Goal: Task Accomplishment & Management: Complete application form

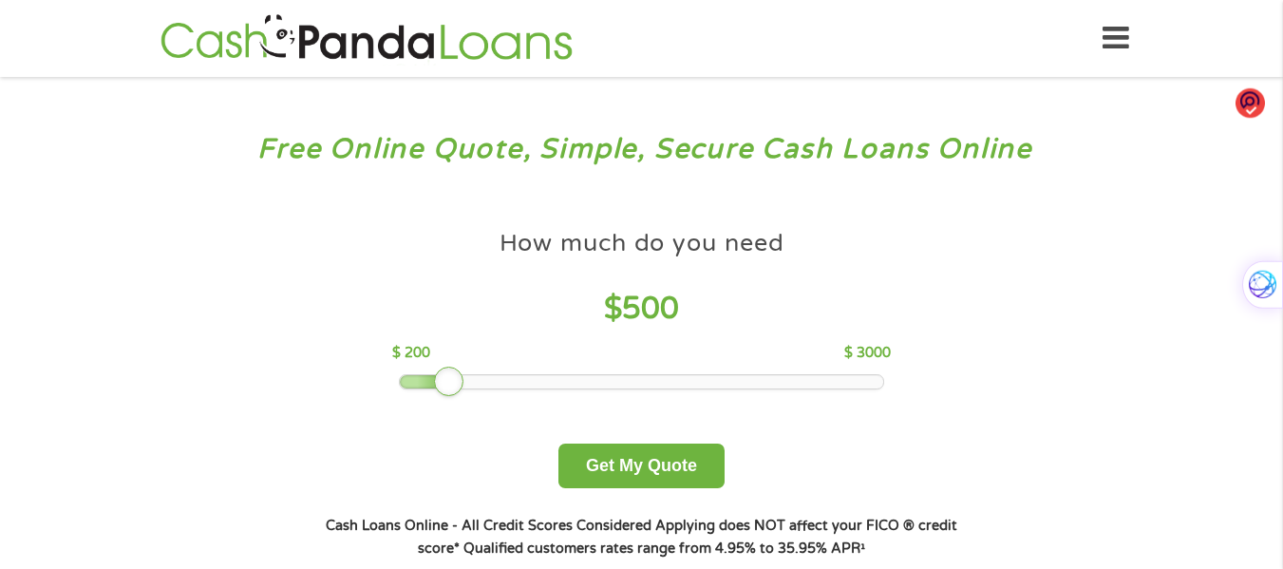
drag, startPoint x: 530, startPoint y: 379, endPoint x: 480, endPoint y: 391, distance: 50.9
click at [444, 382] on div at bounding box center [449, 381] width 30 height 30
click at [628, 461] on button "Get My Quote" at bounding box center [641, 465] width 166 height 45
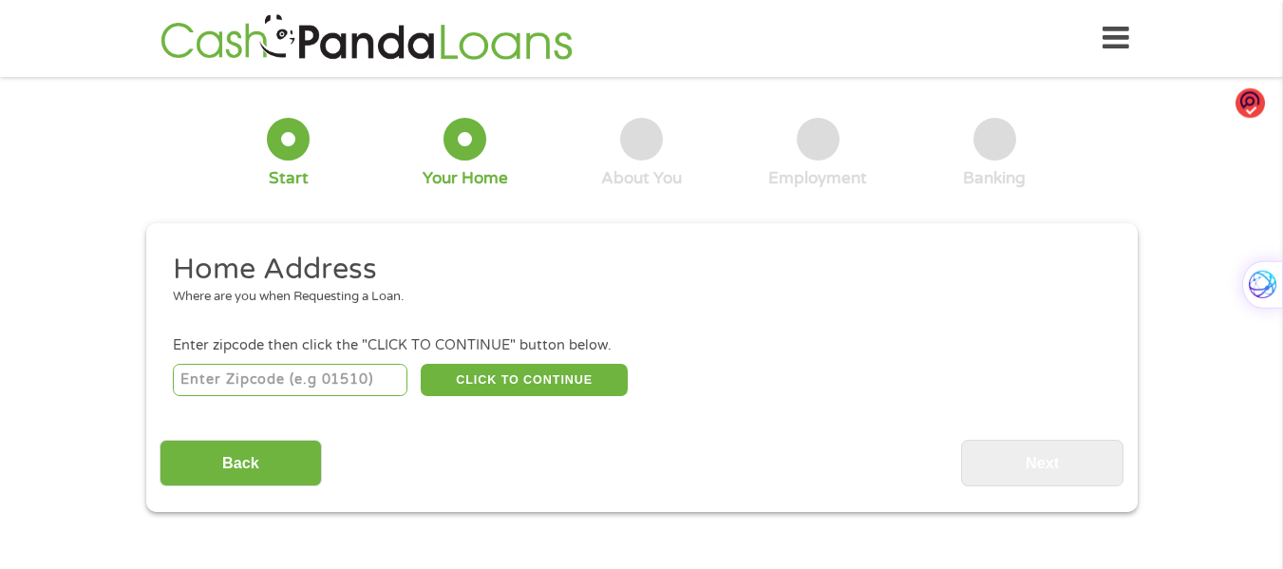
click at [300, 374] on input "number" at bounding box center [290, 380] width 235 height 32
click at [240, 377] on input "number" at bounding box center [290, 380] width 235 height 32
type input "34293"
click at [497, 377] on button "CLICK TO CONTINUE" at bounding box center [524, 380] width 207 height 32
type input "34293"
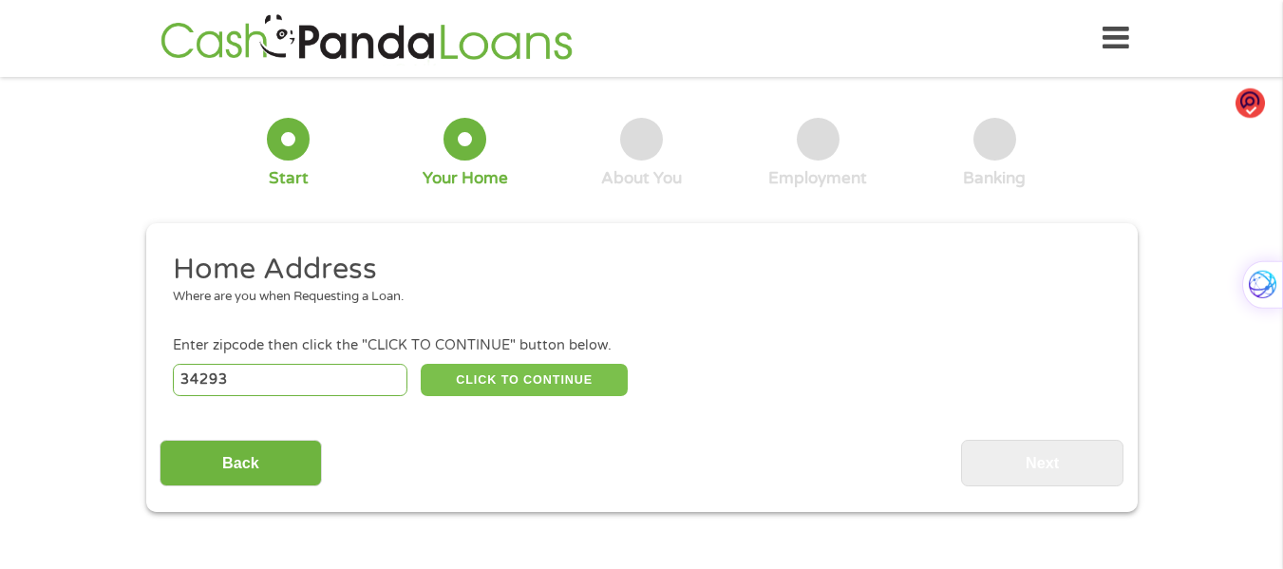
type input "[GEOGRAPHIC_DATA]"
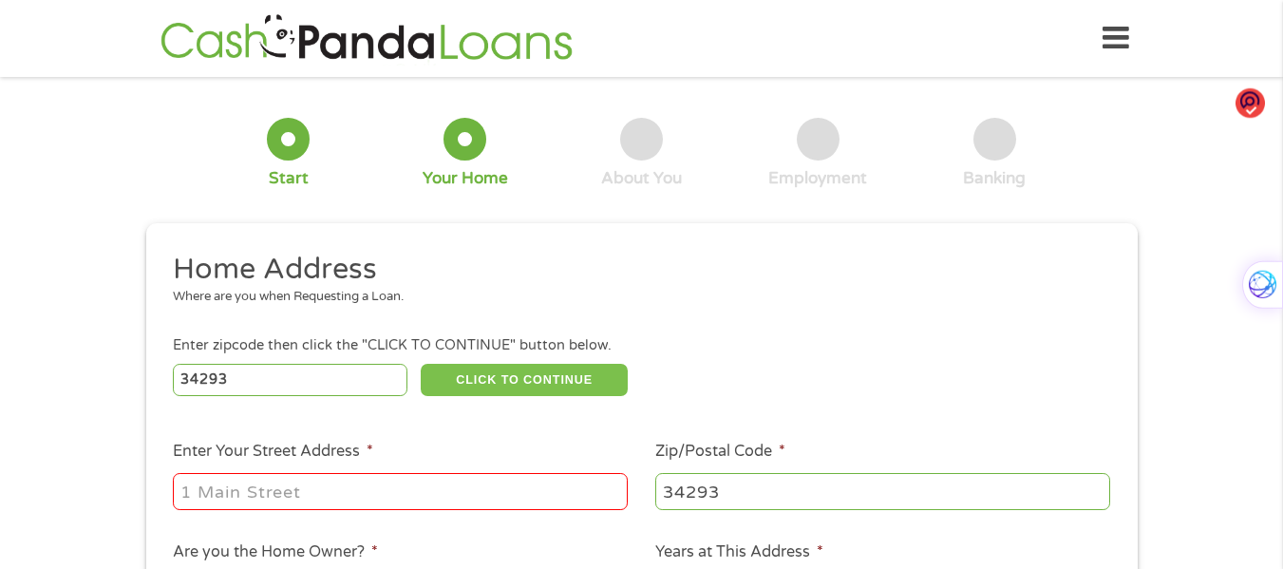
scroll to position [95, 0]
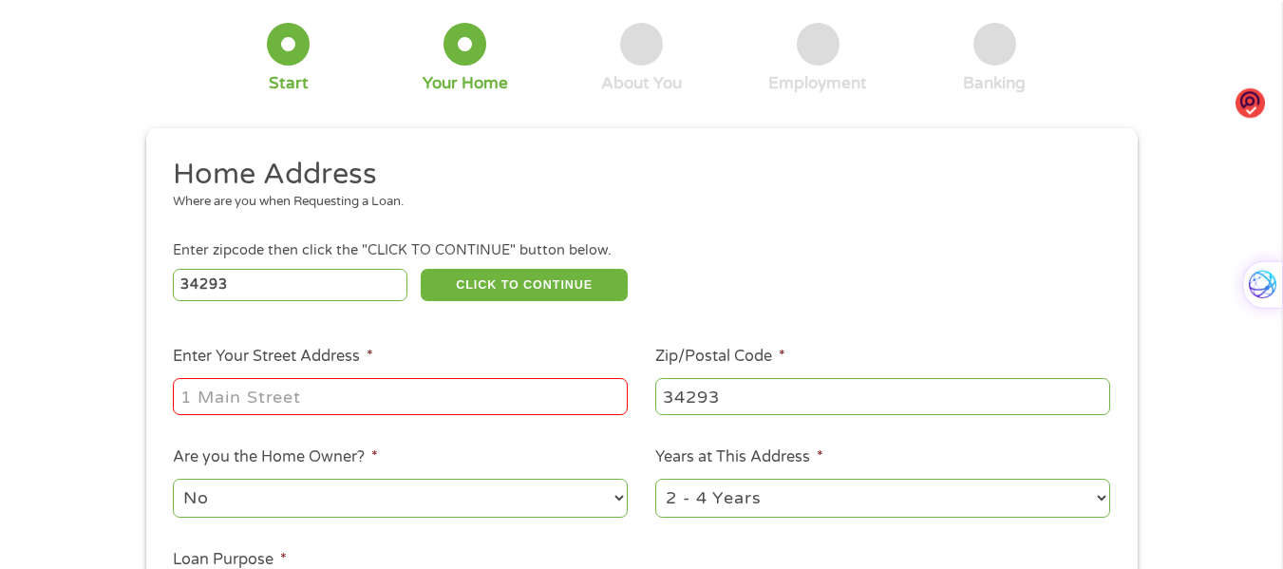
click at [359, 390] on input "Enter Your Street Address *" at bounding box center [400, 396] width 455 height 36
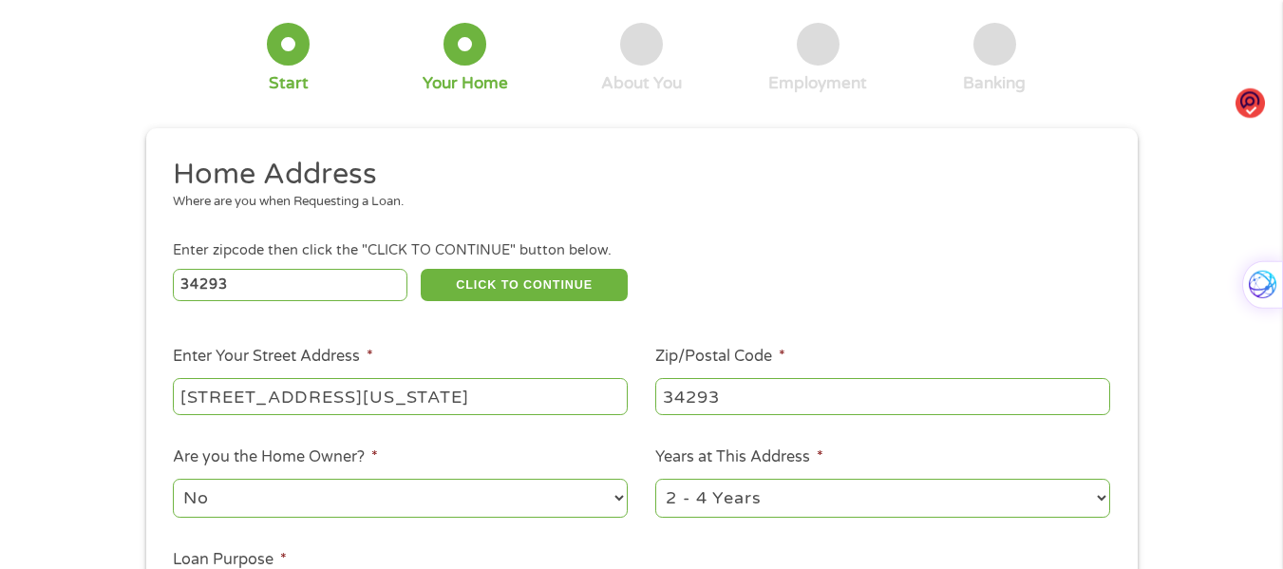
drag, startPoint x: 552, startPoint y: 398, endPoint x: 339, endPoint y: 393, distance: 212.7
click at [339, 393] on input "[STREET_ADDRESS][US_STATE]" at bounding box center [400, 396] width 455 height 36
type input "[STREET_ADDRESS]"
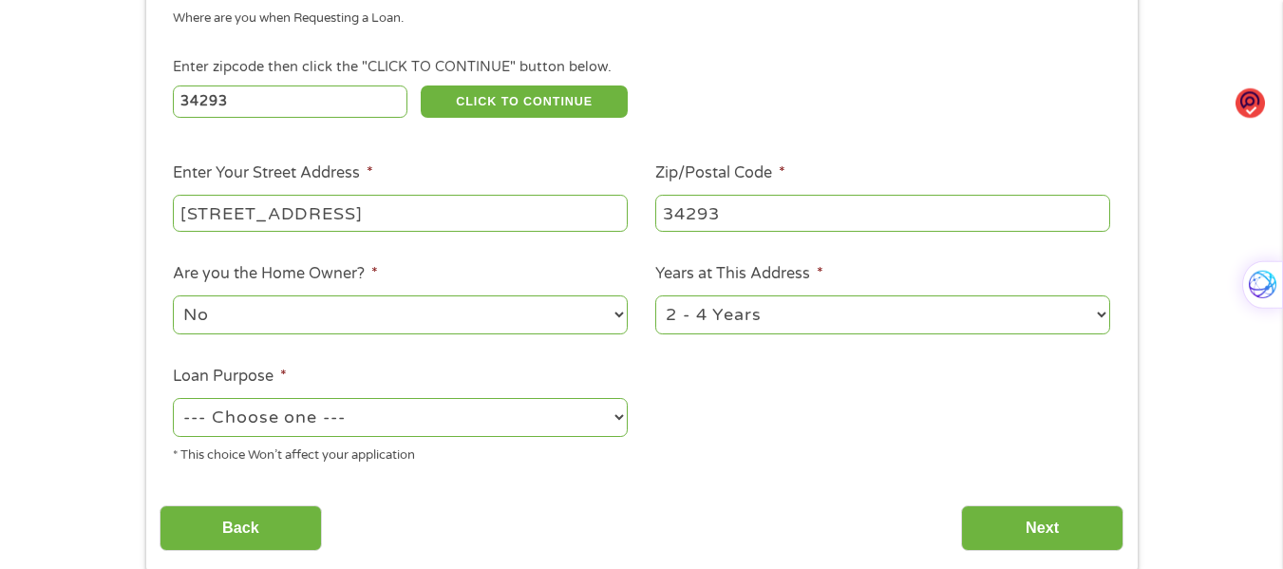
scroll to position [285, 0]
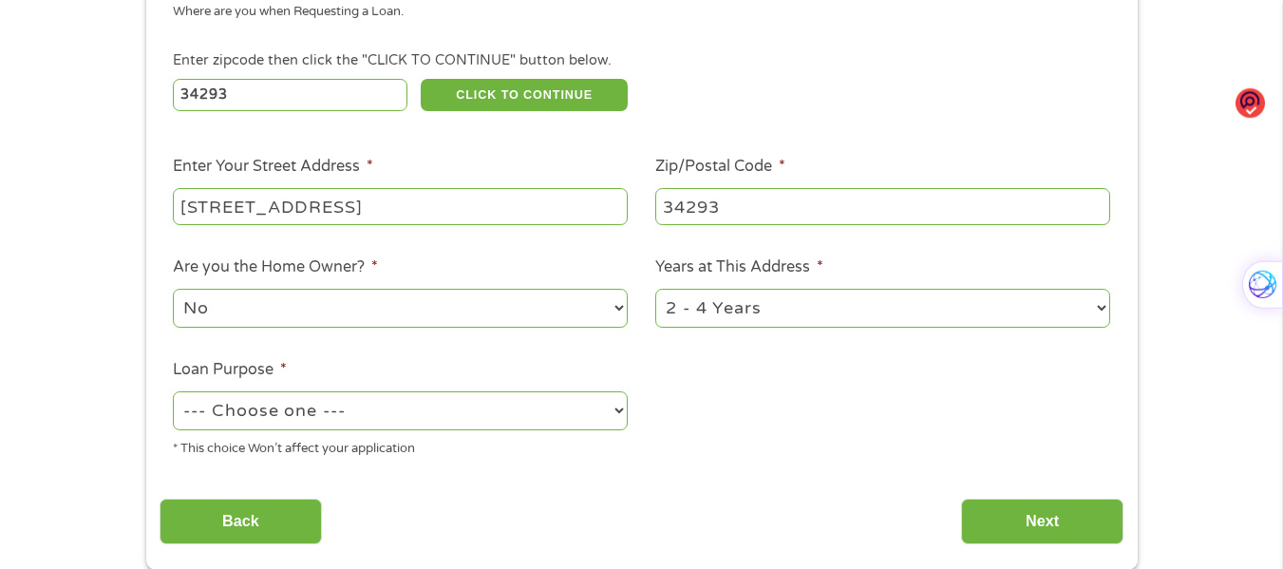
click at [740, 317] on select "1 Year or less 1 - 2 Years 2 - 4 Years Over 4 Years" at bounding box center [882, 308] width 455 height 39
select select "12months"
click at [655, 289] on select "1 Year or less 1 - 2 Years 2 - 4 Years Over 4 Years" at bounding box center [882, 308] width 455 height 39
click at [365, 441] on div "* This choice Won’t affect your application" at bounding box center [400, 446] width 455 height 26
click at [379, 409] on select "--- Choose one --- Pay Bills Debt Consolidation Home Improvement Major Purchase…" at bounding box center [400, 410] width 455 height 39
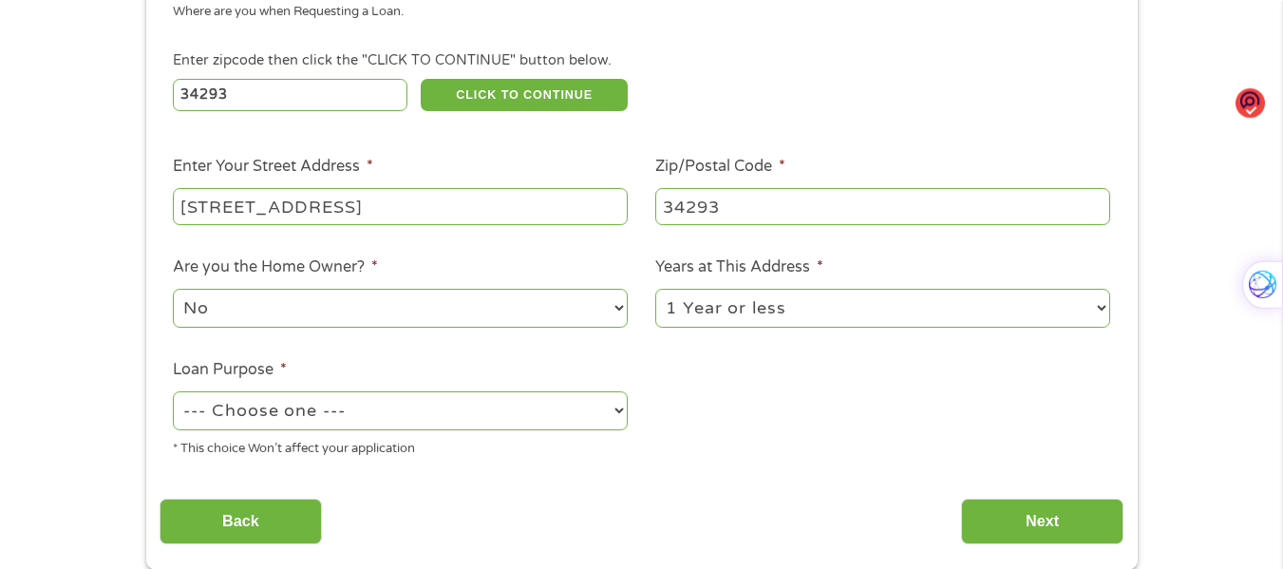
select select "shorttermcash"
click at [173, 391] on select "--- Choose one --- Pay Bills Debt Consolidation Home Improvement Major Purchase…" at bounding box center [400, 410] width 455 height 39
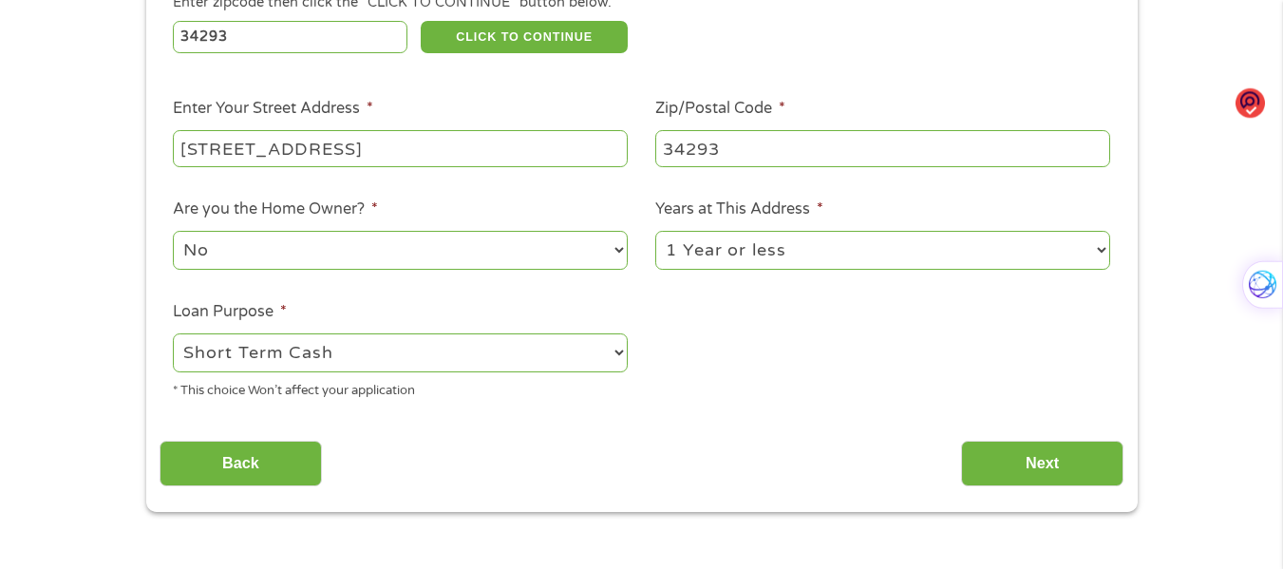
scroll to position [380, 0]
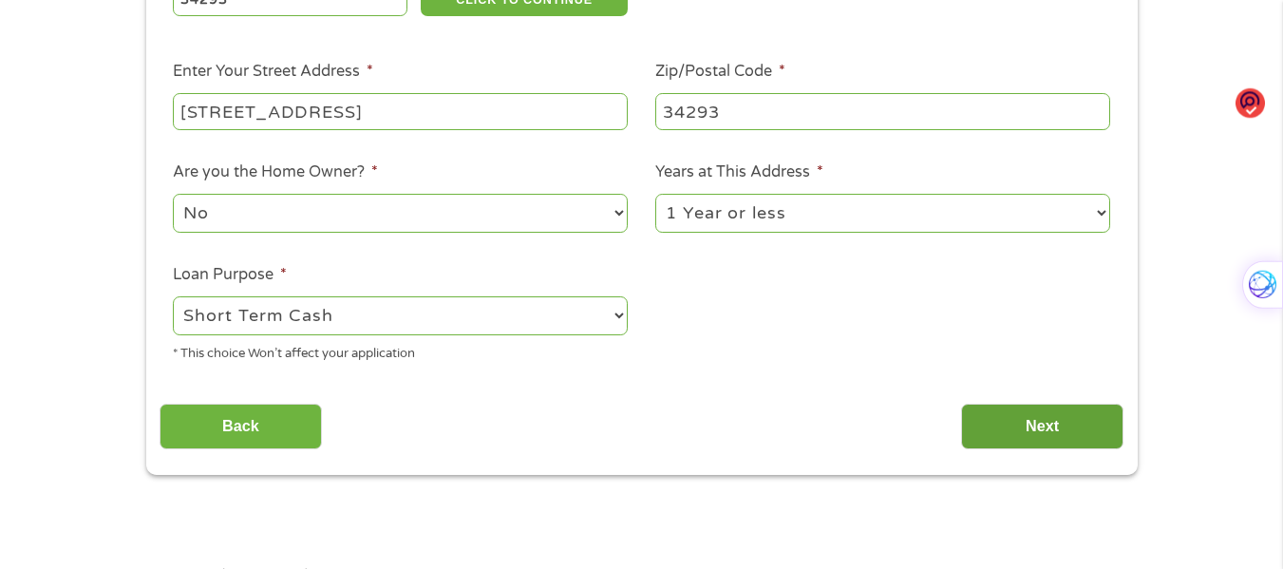
click at [1067, 426] on input "Next" at bounding box center [1042, 427] width 162 height 47
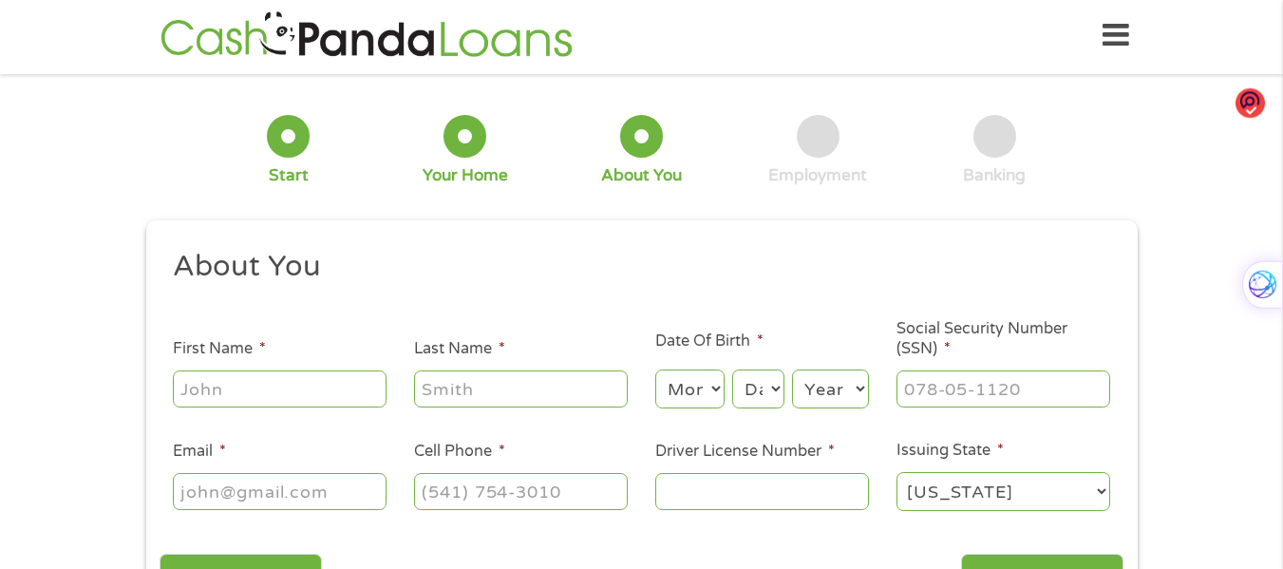
scroll to position [0, 0]
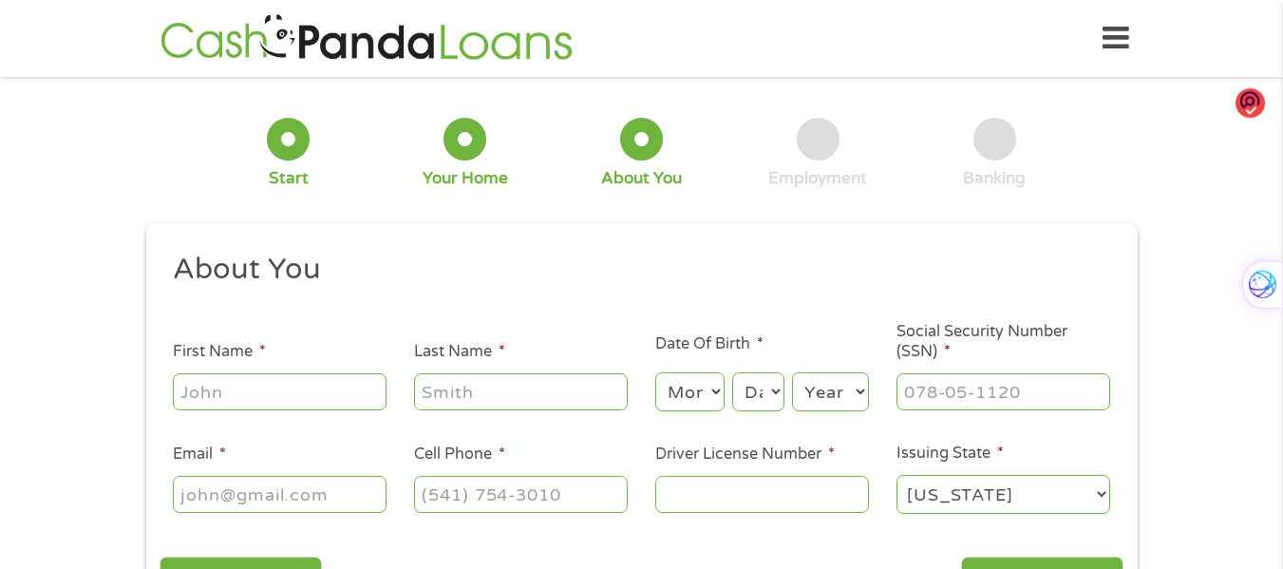
click at [252, 385] on input "First Name *" at bounding box center [280, 391] width 214 height 36
type input "[PERSON_NAME]"
type input "Major"
type input "[EMAIL_ADDRESS][DOMAIN_NAME]"
click at [571, 492] on input "[PHONE_NUMBER]" at bounding box center [521, 494] width 214 height 36
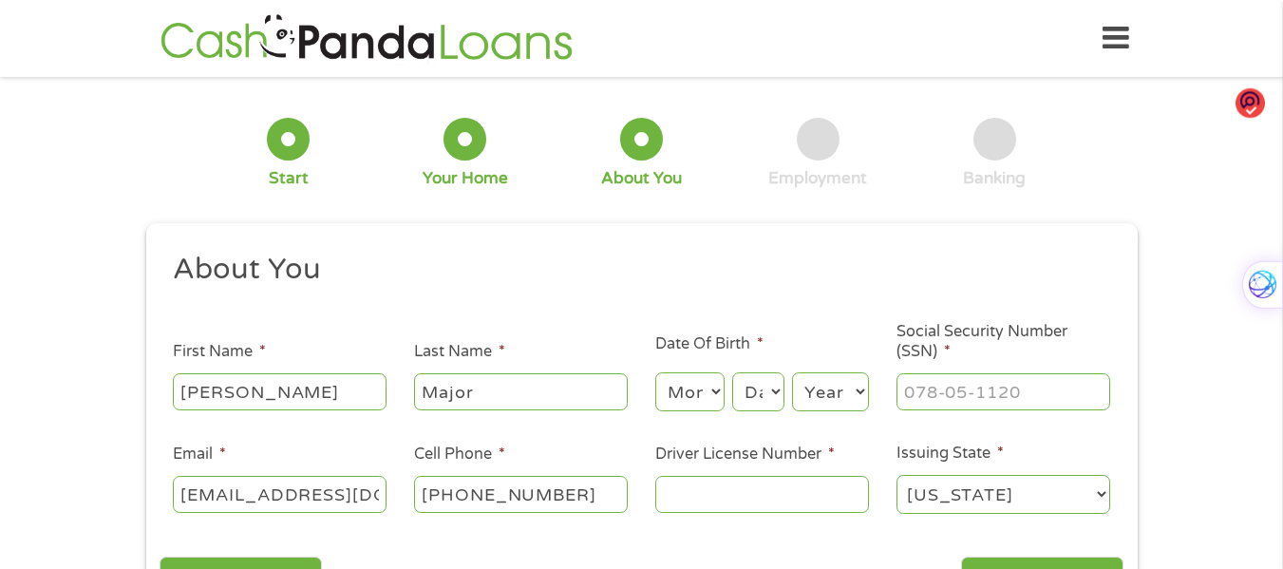
click at [572, 492] on input "[PHONE_NUMBER]" at bounding box center [521, 494] width 214 height 36
type input "[PHONE_NUMBER]"
click at [684, 381] on select "Month 1 2 3 4 5 6 7 8 9 10 11 12" at bounding box center [689, 391] width 69 height 39
click at [655, 372] on select "Month 1 2 3 4 5 6 7 8 9 10 11 12" at bounding box center [689, 391] width 69 height 39
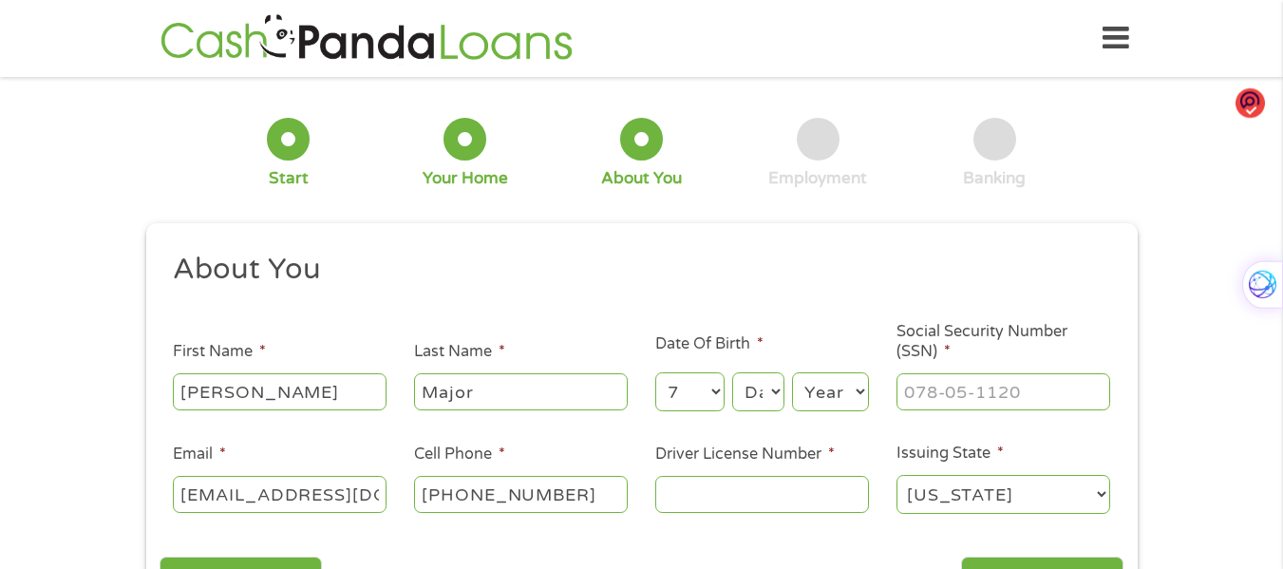
click at [670, 383] on select "Month 1 2 3 4 5 6 7 8 9 10 11 12" at bounding box center [689, 391] width 69 height 39
click at [703, 388] on select "Month 1 2 3 4 5 6 7 8 9 10 11 12" at bounding box center [689, 391] width 69 height 39
select select "8"
click at [655, 372] on select "Month 1 2 3 4 5 6 7 8 9 10 11 12" at bounding box center [689, 391] width 69 height 39
click at [748, 389] on select "Day 1 2 3 4 5 6 7 8 9 10 11 12 13 14 15 16 17 18 19 20 21 22 23 24 25 26 27 28 …" at bounding box center [757, 391] width 51 height 39
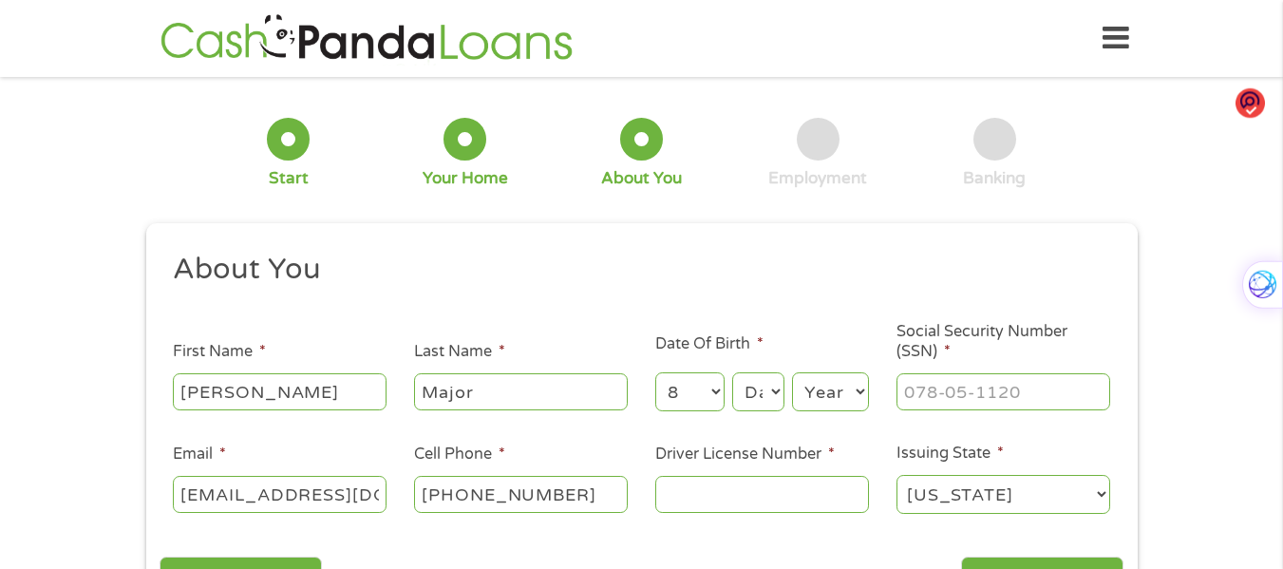
select select "3"
click at [732, 372] on select "Day 1 2 3 4 5 6 7 8 9 10 11 12 13 14 15 16 17 18 19 20 21 22 23 24 25 26 27 28 …" at bounding box center [757, 391] width 51 height 39
click at [839, 391] on select "Year [DATE] 2006 2005 2004 2003 2002 2001 2000 1999 1998 1997 1996 1995 1994 19…" at bounding box center [830, 391] width 77 height 39
select select "1983"
click at [792, 372] on select "Year [DATE] 2006 2005 2004 2003 2002 2001 2000 1999 1998 1997 1996 1995 1994 19…" at bounding box center [830, 391] width 77 height 39
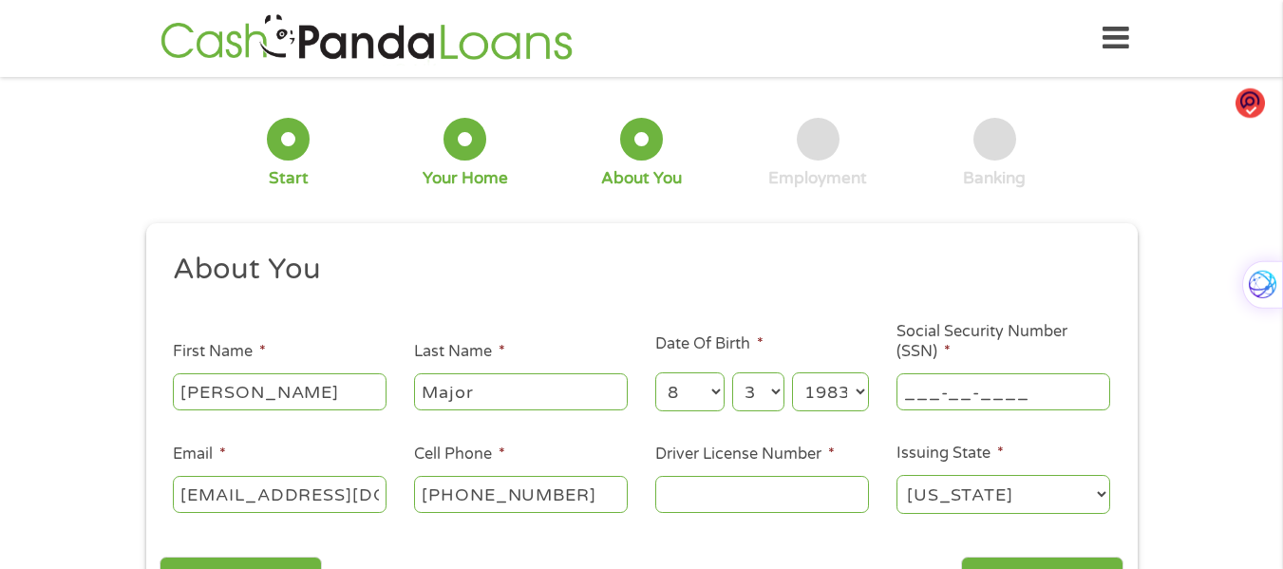
click at [962, 400] on input "___-__-____" at bounding box center [1003, 391] width 214 height 36
type input "371-04-3405"
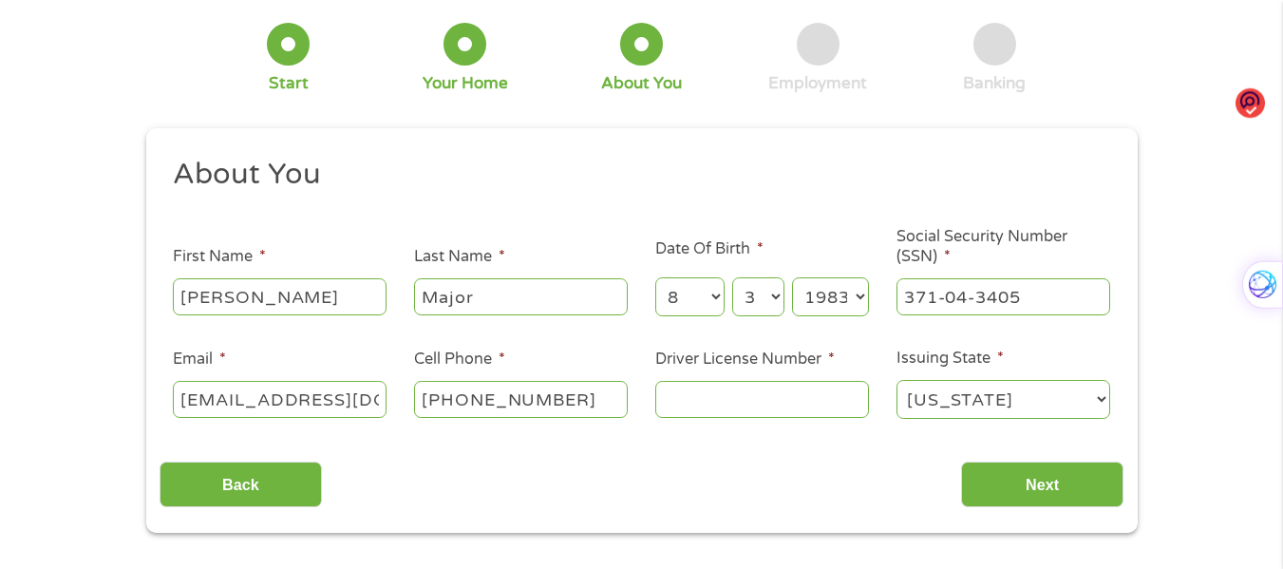
click at [759, 402] on input "Driver License Number *" at bounding box center [762, 399] width 214 height 36
type input "M632456913000"
click at [1062, 490] on input "Next" at bounding box center [1042, 484] width 162 height 47
click at [1031, 480] on input "Next" at bounding box center [1042, 484] width 162 height 47
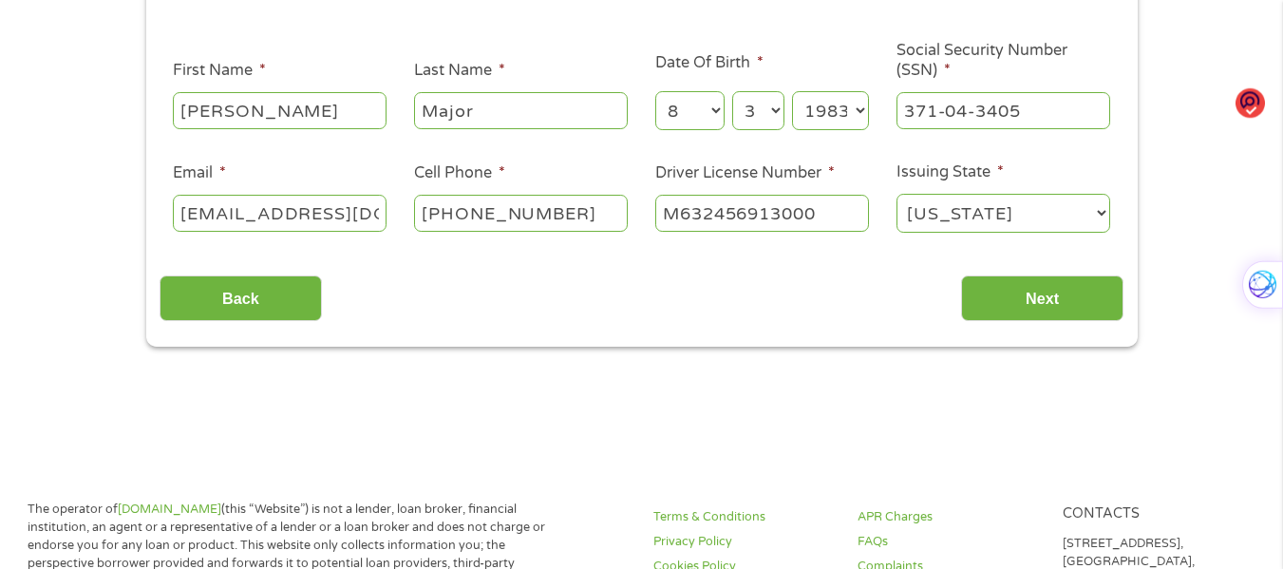
scroll to position [285, 0]
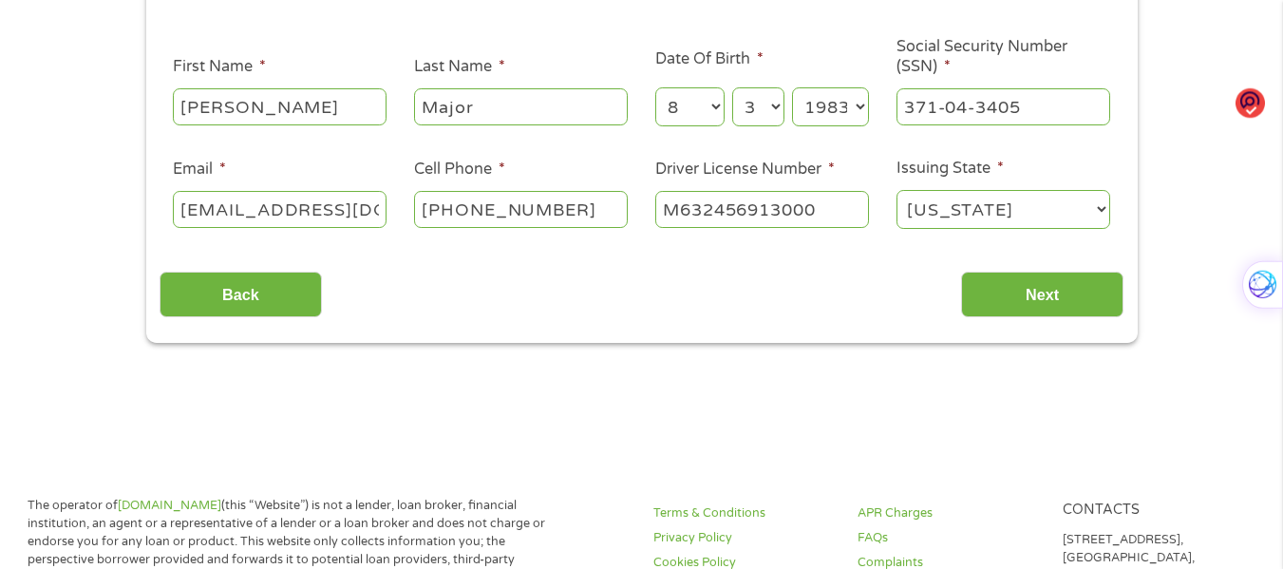
click at [507, 288] on div "Back Next" at bounding box center [642, 287] width 964 height 60
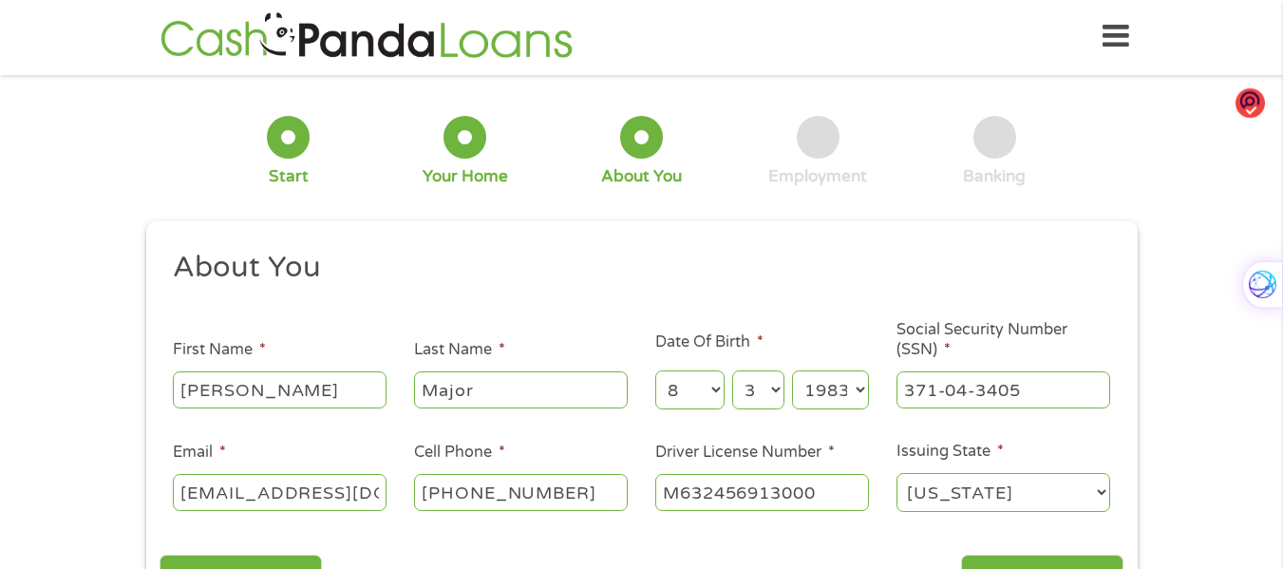
scroll to position [0, 0]
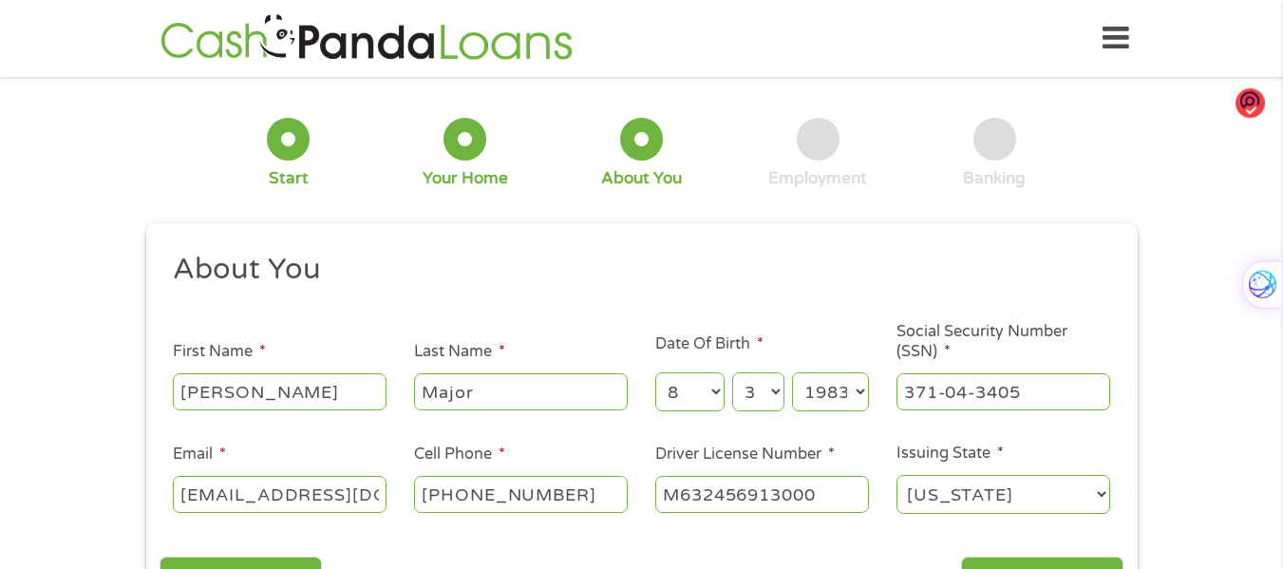
click at [559, 212] on div "1 Start 2 Your Home 3 About You 4 Employment 5 Banking 6" at bounding box center [641, 152] width 991 height 125
click at [558, 212] on div "1 Start 2 Your Home 3 About You 4 Employment 5 Banking 6" at bounding box center [641, 152] width 991 height 125
click at [639, 277] on h2 "About You" at bounding box center [634, 270] width 923 height 38
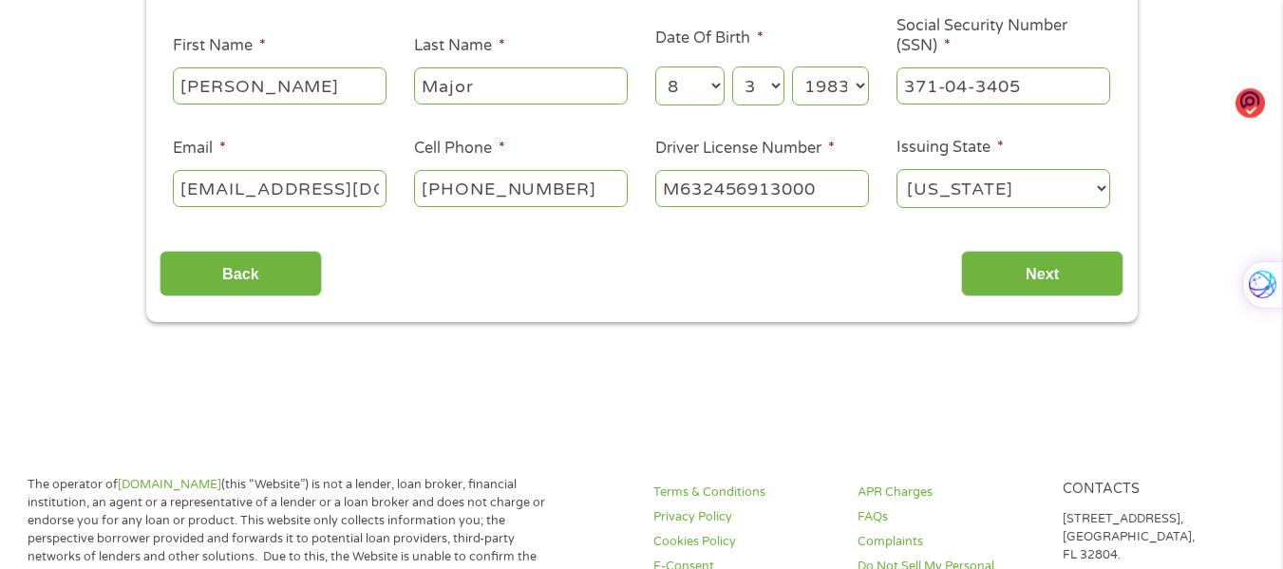
scroll to position [190, 0]
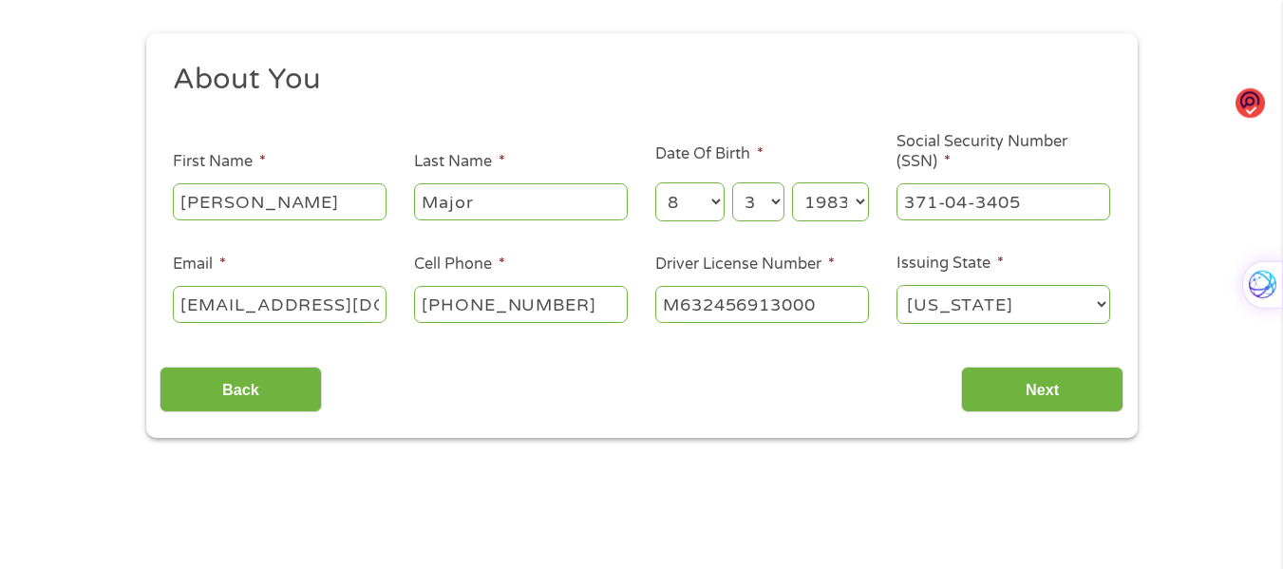
click at [993, 312] on select "[US_STATE] [US_STATE] [US_STATE] [US_STATE] [US_STATE] [US_STATE] [US_STATE] [U…" at bounding box center [1003, 304] width 214 height 39
click at [1061, 401] on input "Next" at bounding box center [1042, 389] width 162 height 47
click at [1039, 381] on input "Next" at bounding box center [1042, 389] width 162 height 47
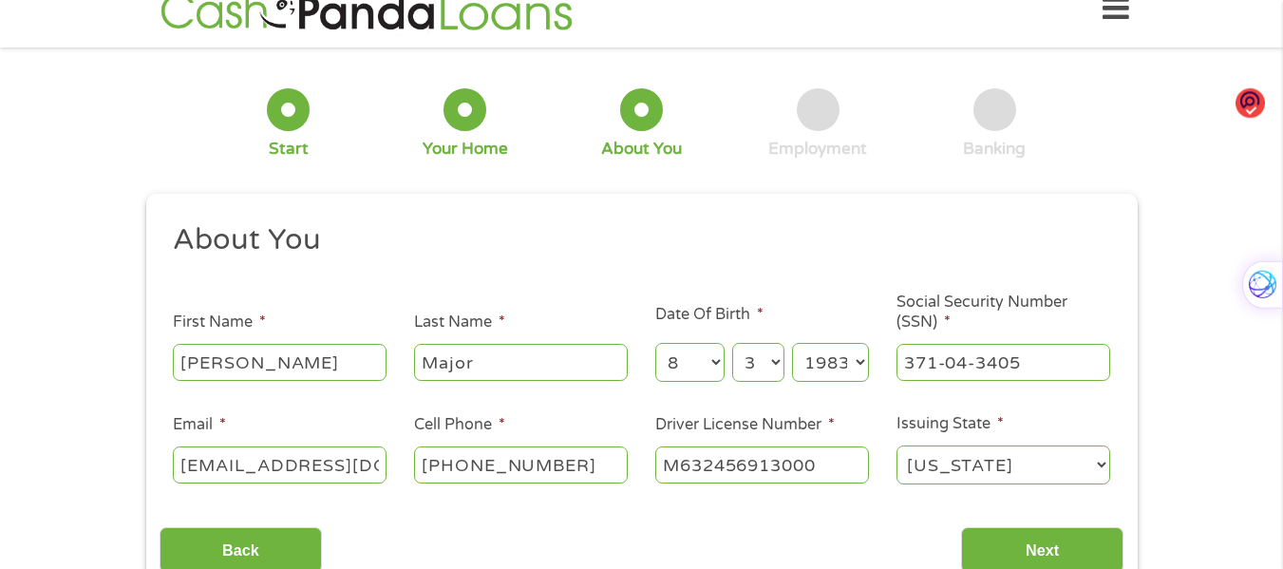
scroll to position [0, 0]
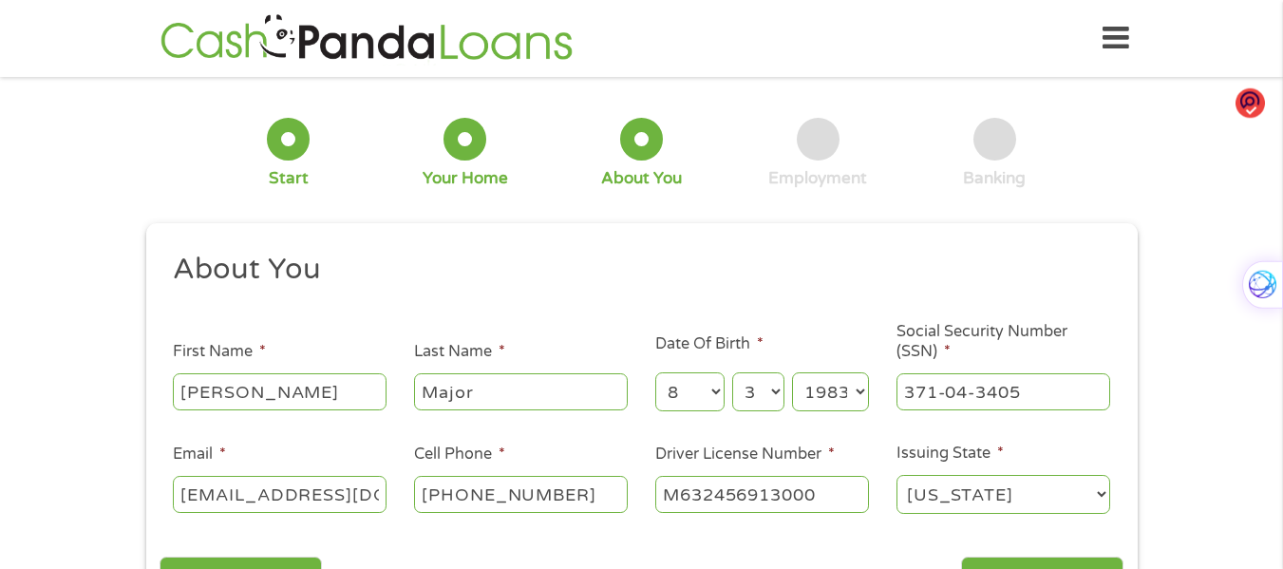
click at [1118, 40] on icon at bounding box center [1115, 38] width 27 height 47
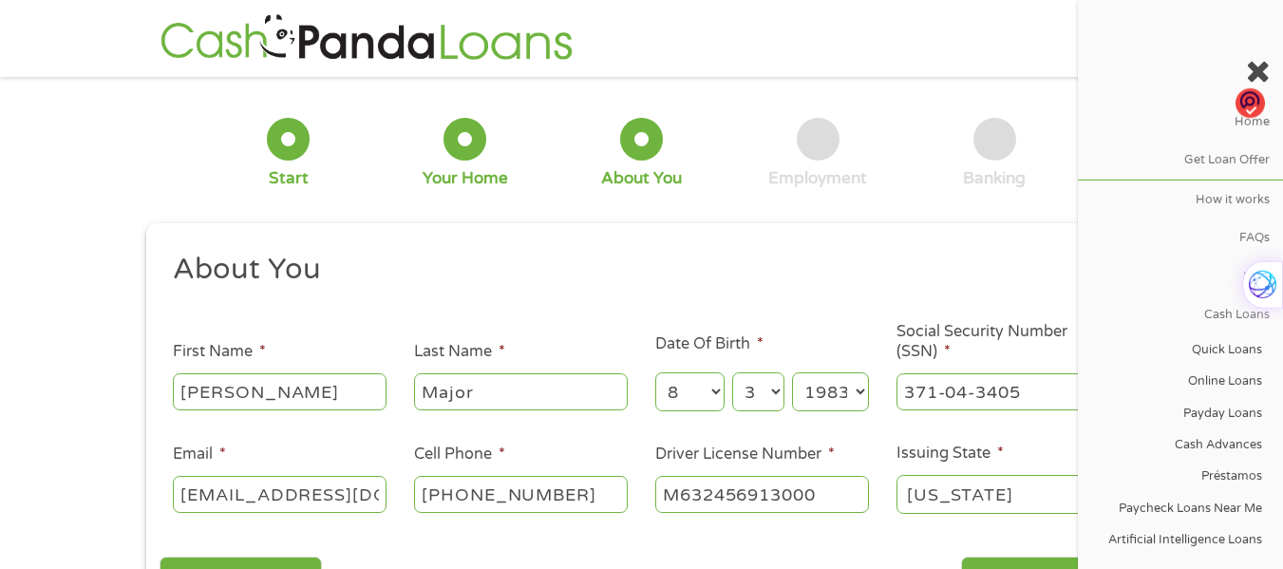
click at [1118, 40] on nav "Home Get Loan Offer How it works FAQs Blog Cash Loans Quick Loans Online Loans …" at bounding box center [1180, 284] width 205 height 569
click at [62, 42] on header "Home Get Loan Offer How it works FAQs Blog Cash Loans Quick Loans Online Loans …" at bounding box center [641, 38] width 1283 height 77
click at [1259, 67] on icon at bounding box center [1258, 71] width 24 height 30
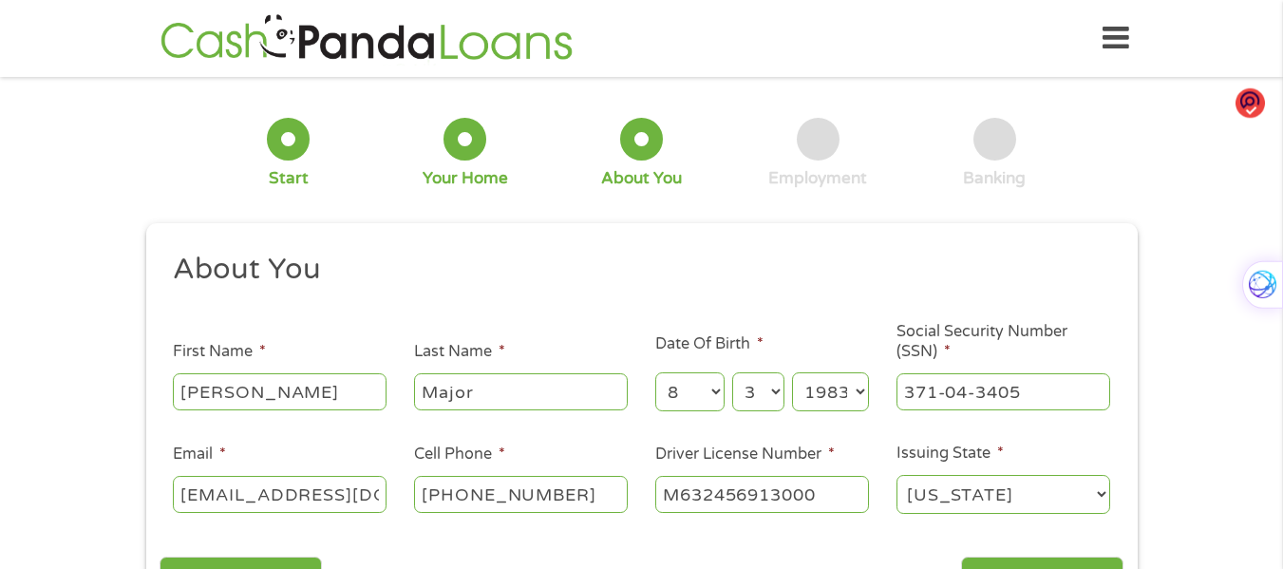
click at [200, 193] on div "1 Start 2 Your Home 3 About You 4 Employment 5 Banking 6" at bounding box center [641, 152] width 991 height 125
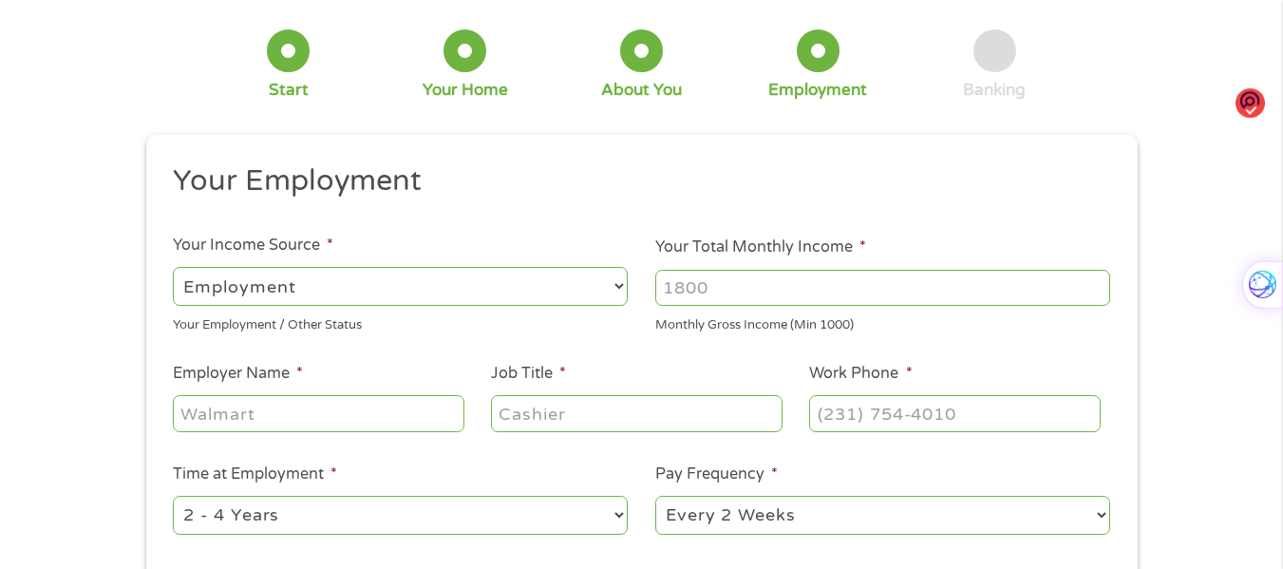
scroll to position [190, 0]
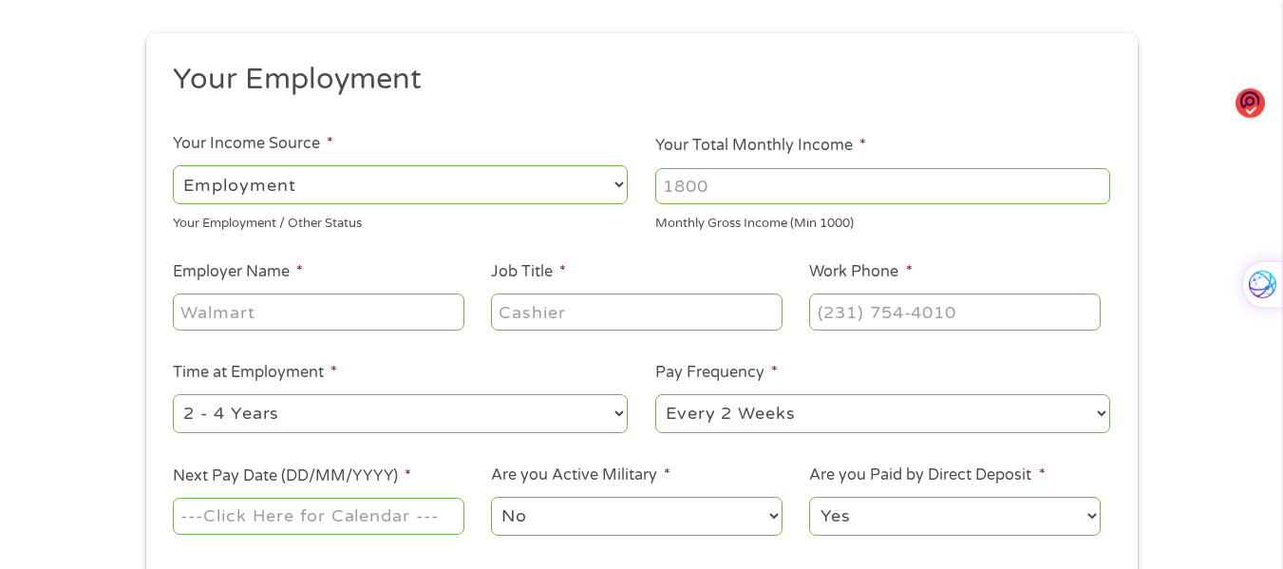
click at [438, 190] on select "--- Choose one --- Employment [DEMOGRAPHIC_DATA] Benefits" at bounding box center [400, 184] width 455 height 39
click at [545, 191] on select "--- Choose one --- Employment [DEMOGRAPHIC_DATA] Benefits" at bounding box center [400, 184] width 455 height 39
select select "benefits"
click at [173, 165] on select "--- Choose one --- Employment [DEMOGRAPHIC_DATA] Benefits" at bounding box center [400, 184] width 455 height 39
type input "Other"
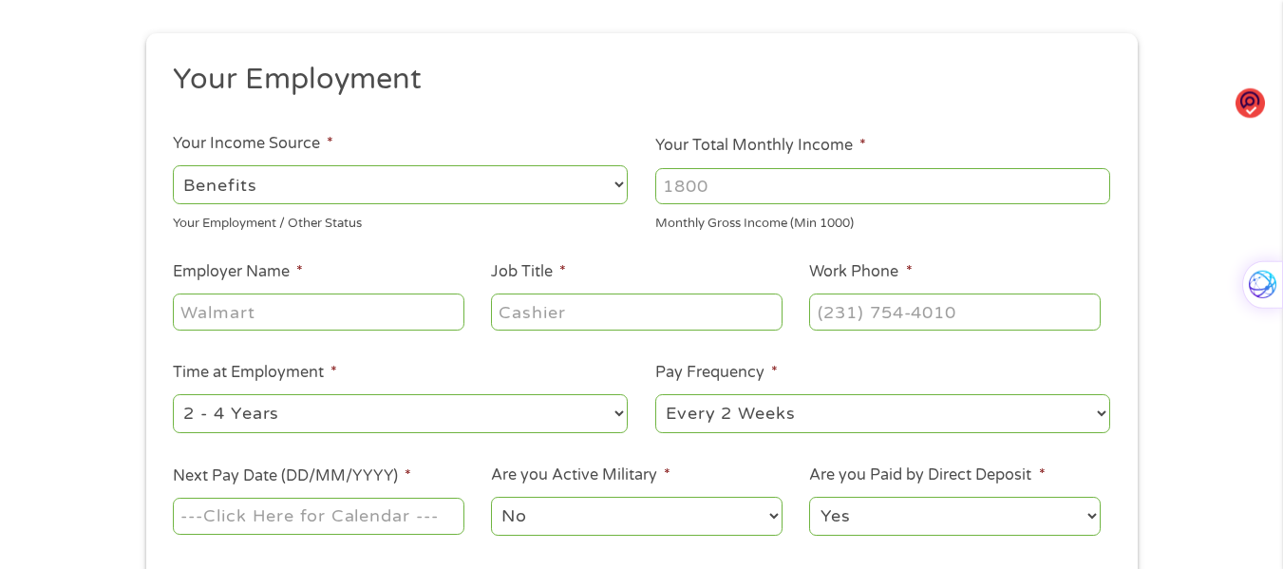
type input "[PHONE_NUMBER]"
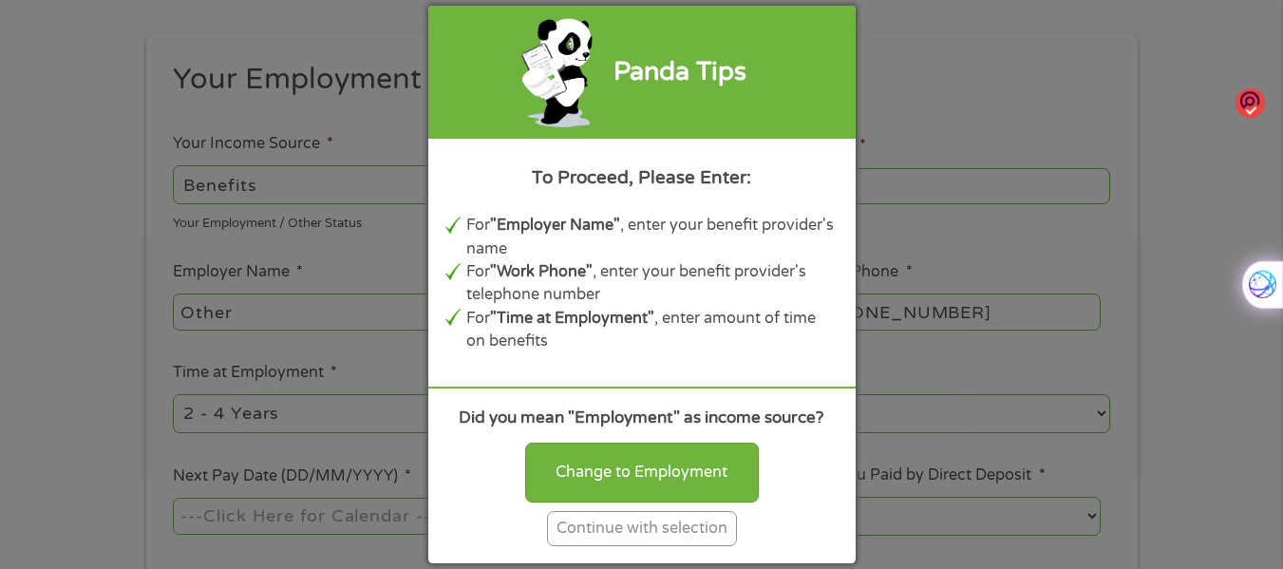
click at [613, 528] on div "Continue with selection" at bounding box center [642, 528] width 190 height 35
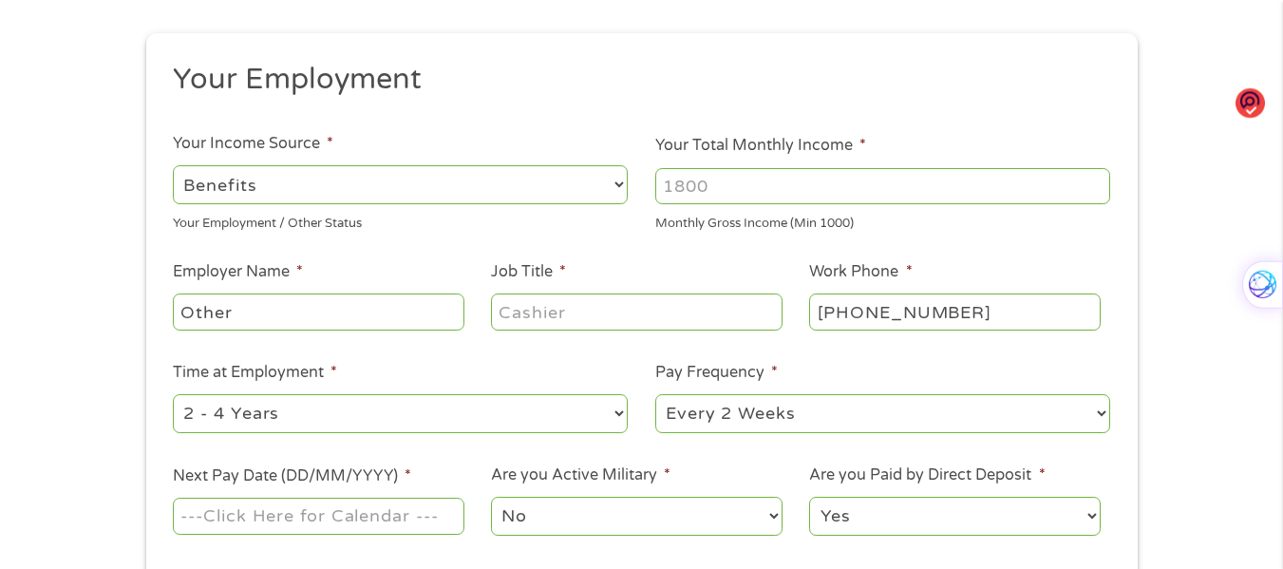
click at [723, 183] on input "Your Total Monthly Income *" at bounding box center [882, 186] width 455 height 36
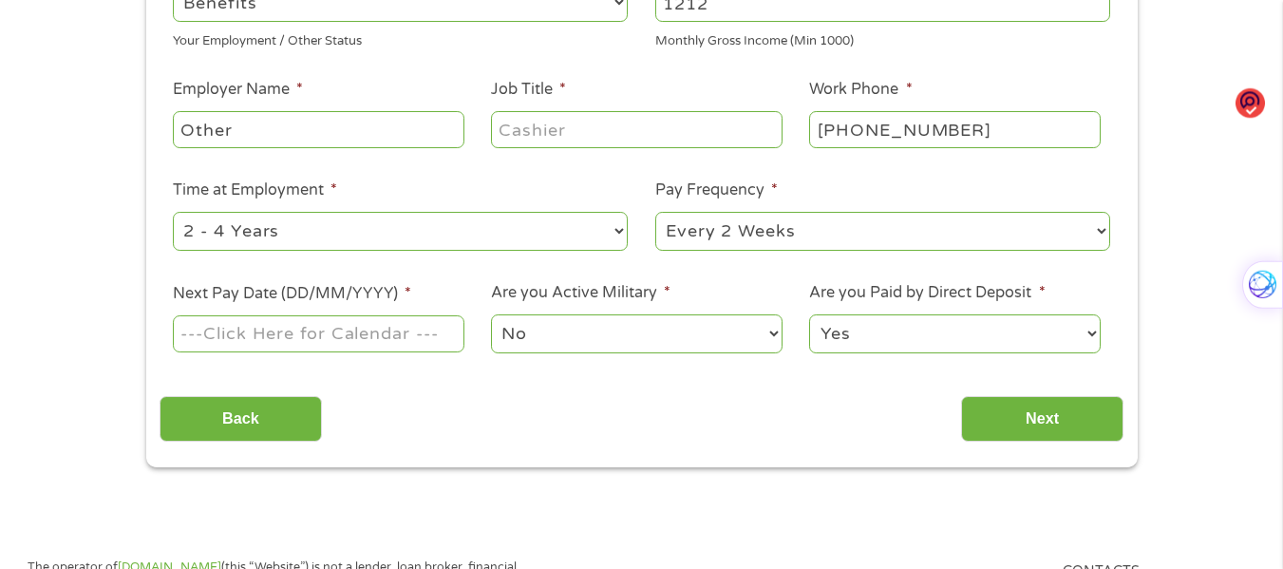
scroll to position [380, 0]
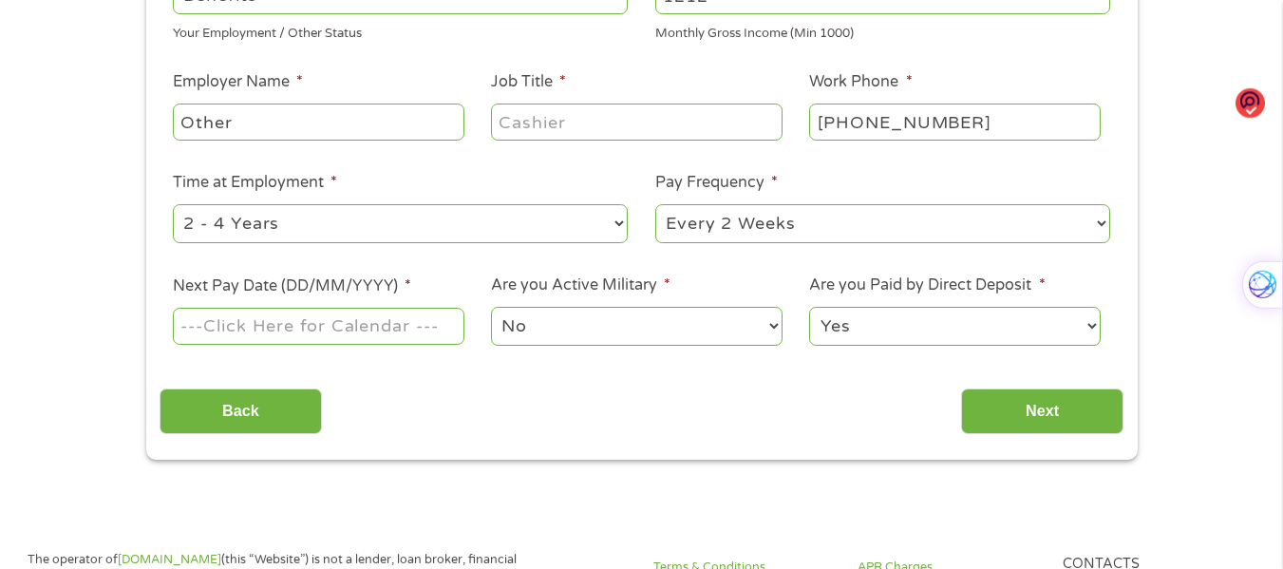
type input "1212"
click at [628, 122] on input "Job Title *" at bounding box center [636, 121] width 291 height 36
type input "Homemaker"
click at [441, 219] on select "--- Choose one --- 1 Year or less 1 - 2 Years 2 - 4 Years Over 4 Years" at bounding box center [400, 223] width 455 height 39
select select "60months"
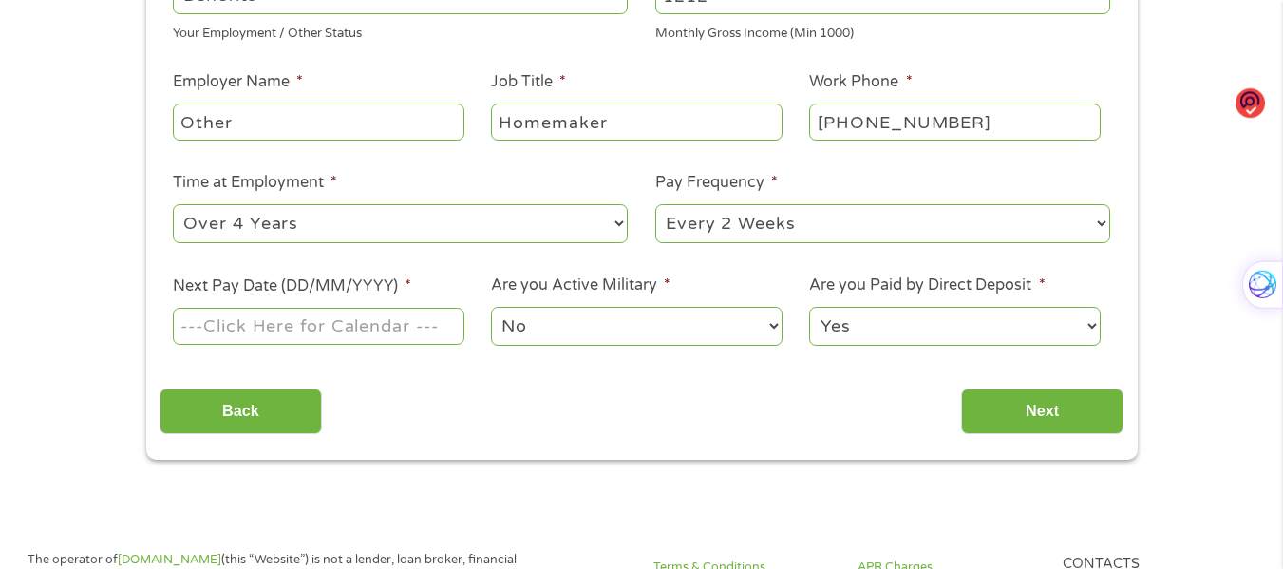
click at [173, 204] on select "--- Choose one --- 1 Year or less 1 - 2 Years 2 - 4 Years Over 4 Years" at bounding box center [400, 223] width 455 height 39
click at [733, 213] on select "--- Choose one --- Every 2 Weeks Every Week Monthly Semi-Monthly" at bounding box center [882, 223] width 455 height 39
select select "monthly"
click at [655, 204] on select "--- Choose one --- Every 2 Weeks Every Week Monthly Semi-Monthly" at bounding box center [882, 223] width 455 height 39
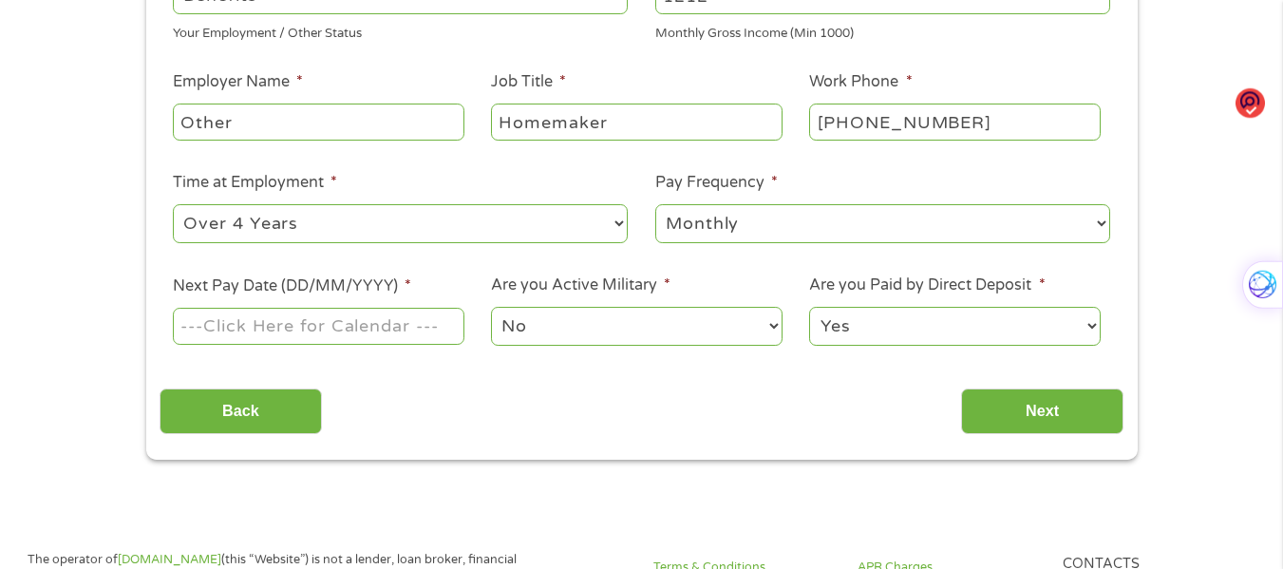
click at [310, 328] on input "Next Pay Date (DD/MM/YYYY) *" at bounding box center [318, 326] width 291 height 36
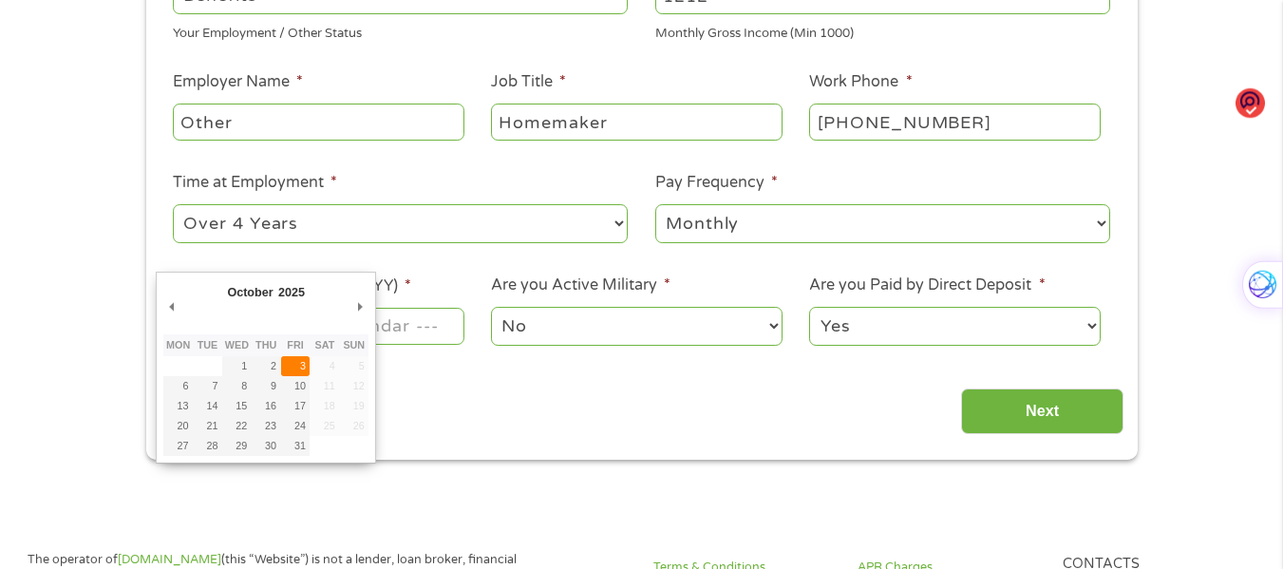
type input "[DATE]"
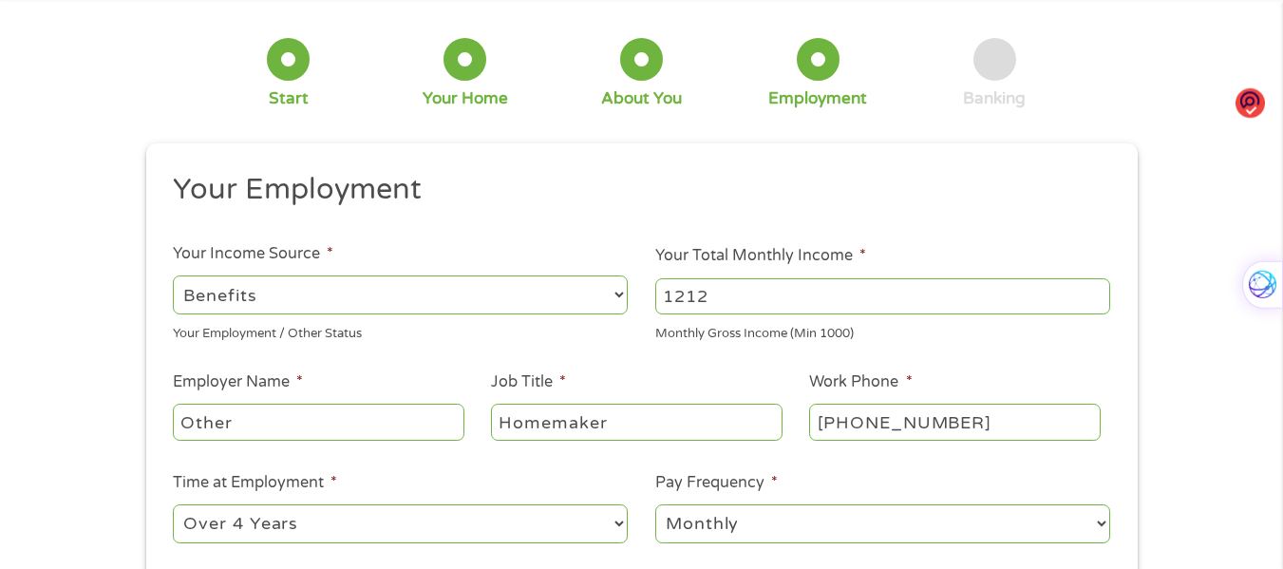
scroll to position [190, 0]
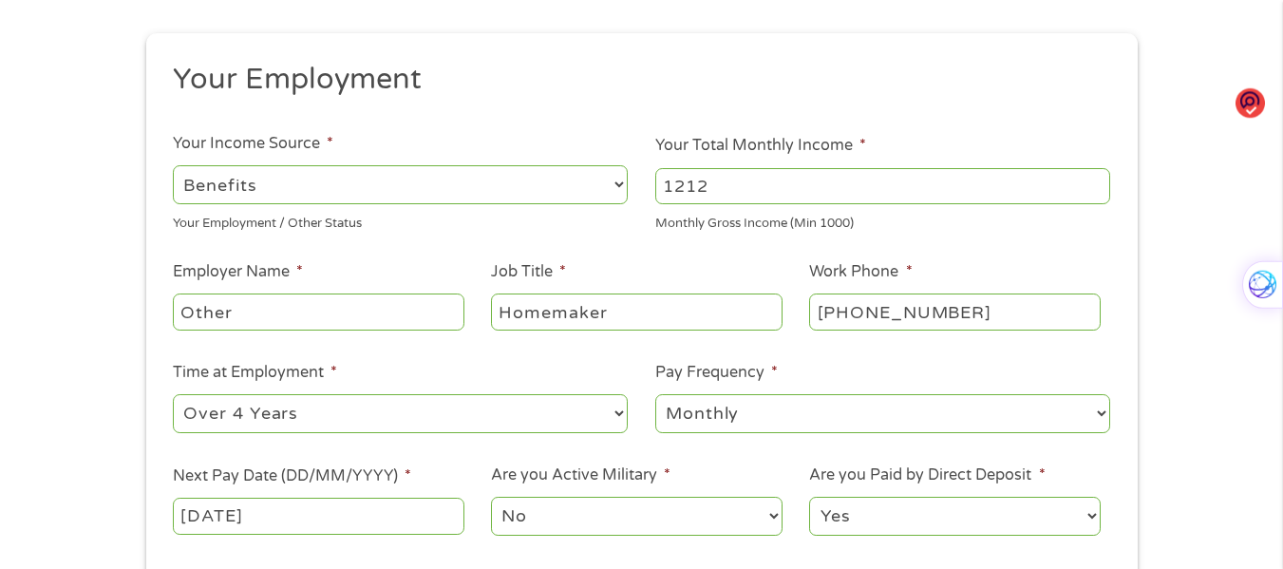
click at [367, 319] on input "Other" at bounding box center [318, 311] width 291 height 36
click at [1141, 326] on div "1 Start 2 Your Home 3 About You 4 Employment 5 Banking 6 This field is hidden w…" at bounding box center [641, 274] width 1025 height 749
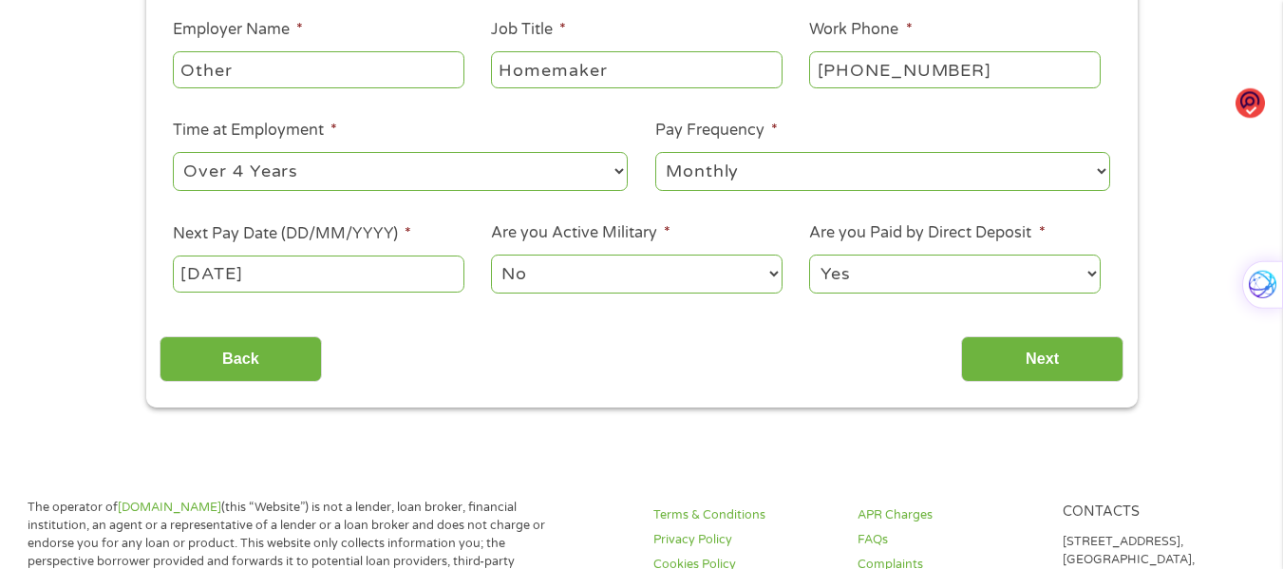
scroll to position [475, 0]
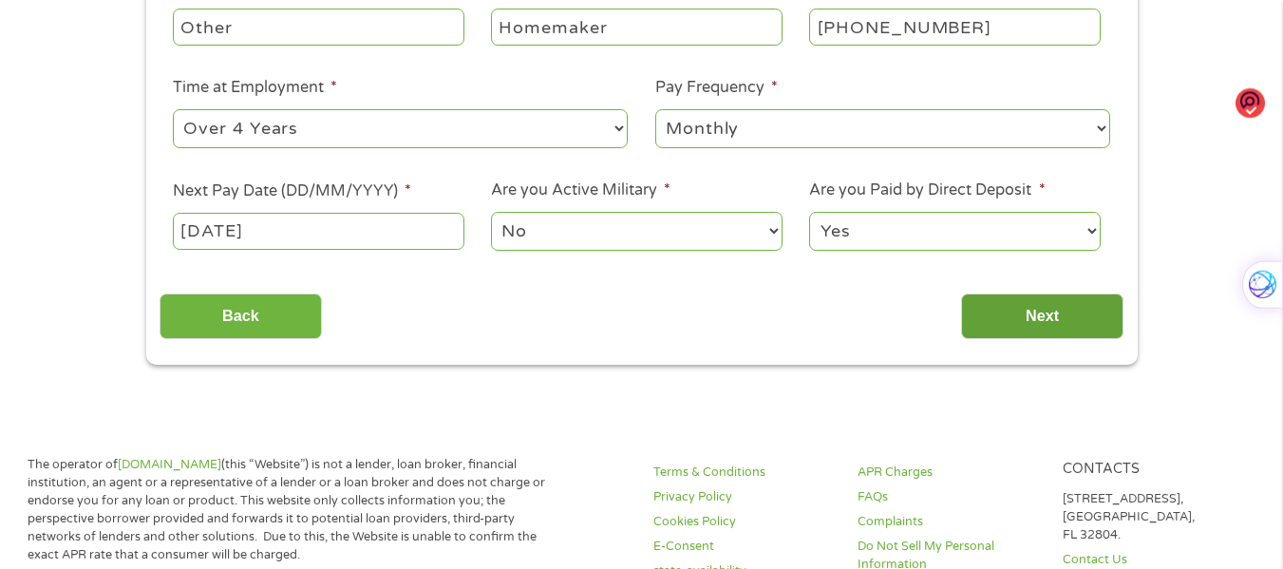
click at [1055, 328] on input "Next" at bounding box center [1042, 316] width 162 height 47
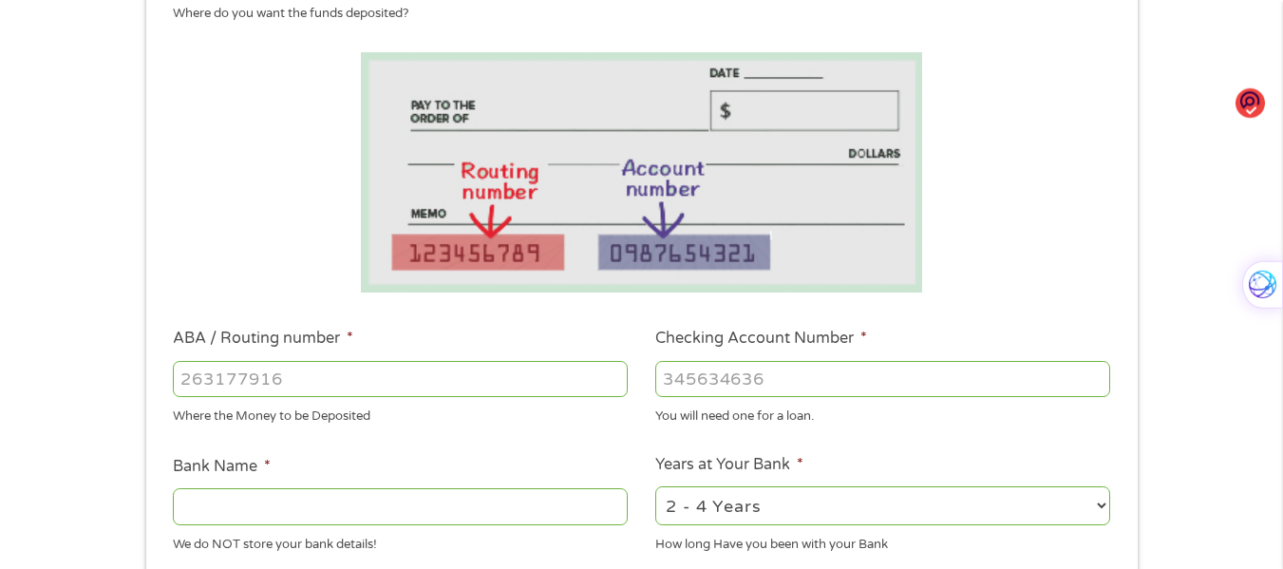
scroll to position [285, 0]
click at [806, 376] on input "Checking Account Number *" at bounding box center [882, 377] width 455 height 36
click at [742, 376] on input "Checking Account Number *" at bounding box center [882, 377] width 455 height 36
click at [474, 375] on input "ABA / Routing number *" at bounding box center [400, 377] width 455 height 36
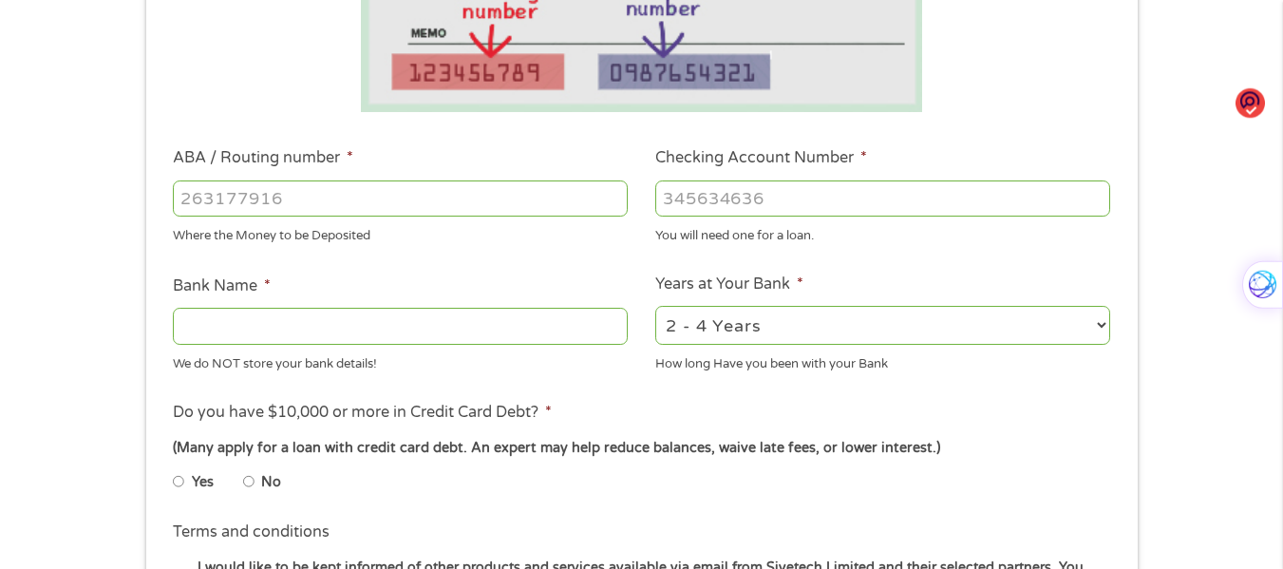
scroll to position [475, 0]
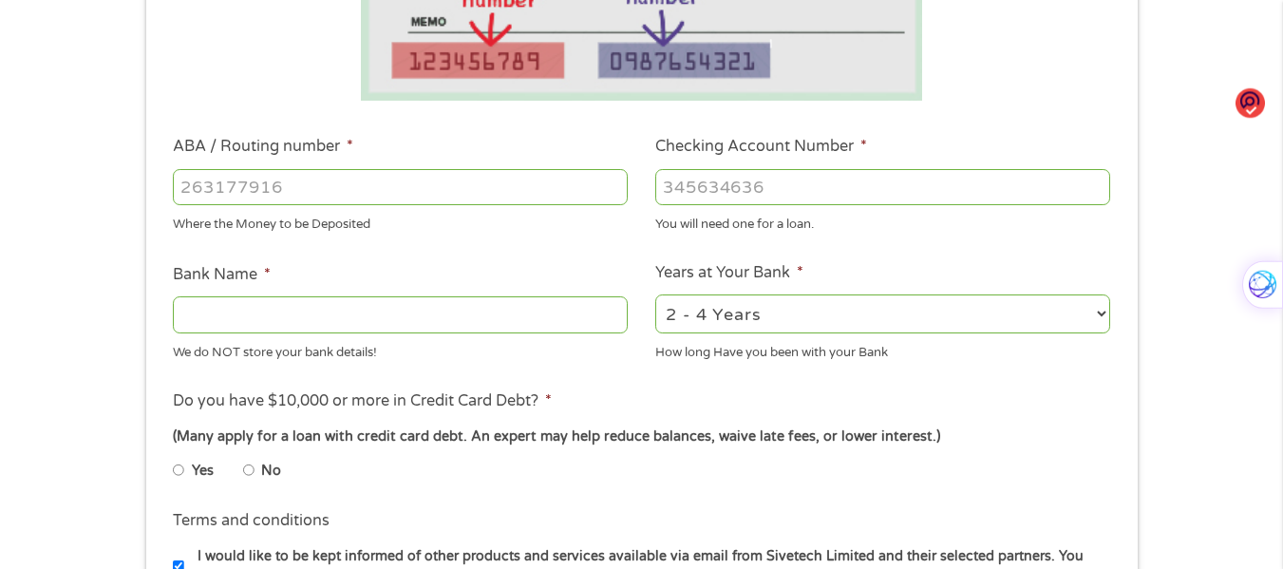
click at [1190, 351] on div "1 Start 2 Your Home 3 About You 4 Employment 5 Banking 6 This field is hidden w…" at bounding box center [641, 217] width 1283 height 1204
click at [719, 193] on input "Checking Account Number *" at bounding box center [882, 187] width 455 height 36
click at [456, 513] on li "Terms and conditions I would like to be kept informed of other products and ser…" at bounding box center [642, 547] width 964 height 77
click at [264, 187] on input "ABA / Routing number *" at bounding box center [400, 187] width 455 height 36
type input "263182817"
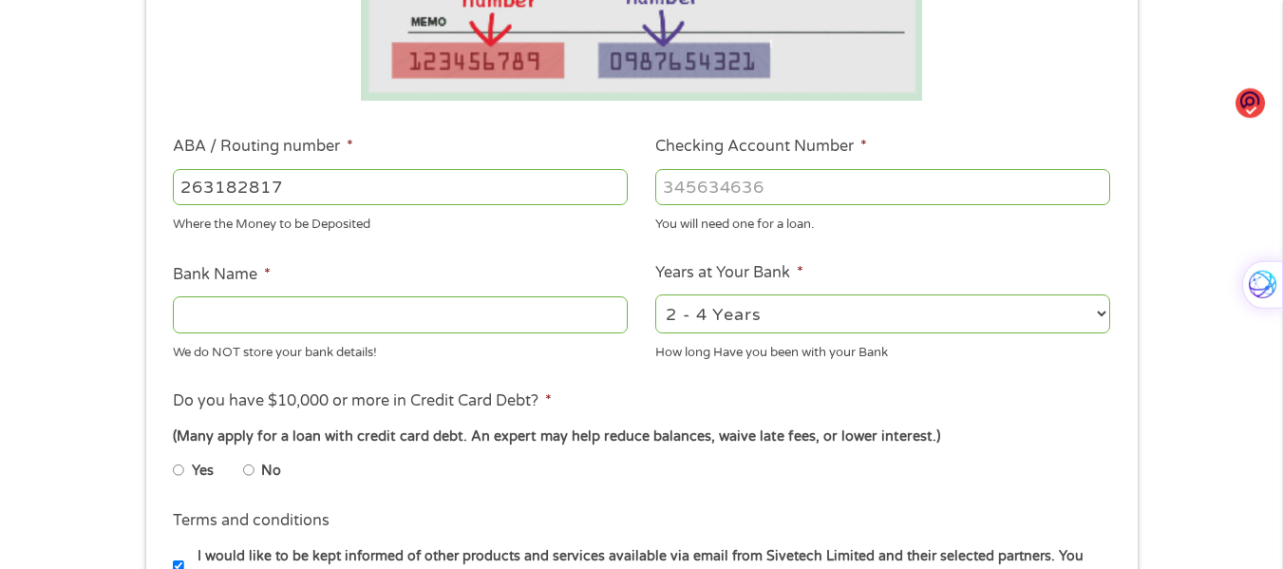
type input "SUNCOAST CREDIT UNION"
type input "263182817"
type input "10050007434974"
click at [704, 307] on select "2 - 4 Years 6 - 12 Months 1 - 2 Years Over 4 Years" at bounding box center [882, 313] width 455 height 39
select select "12months"
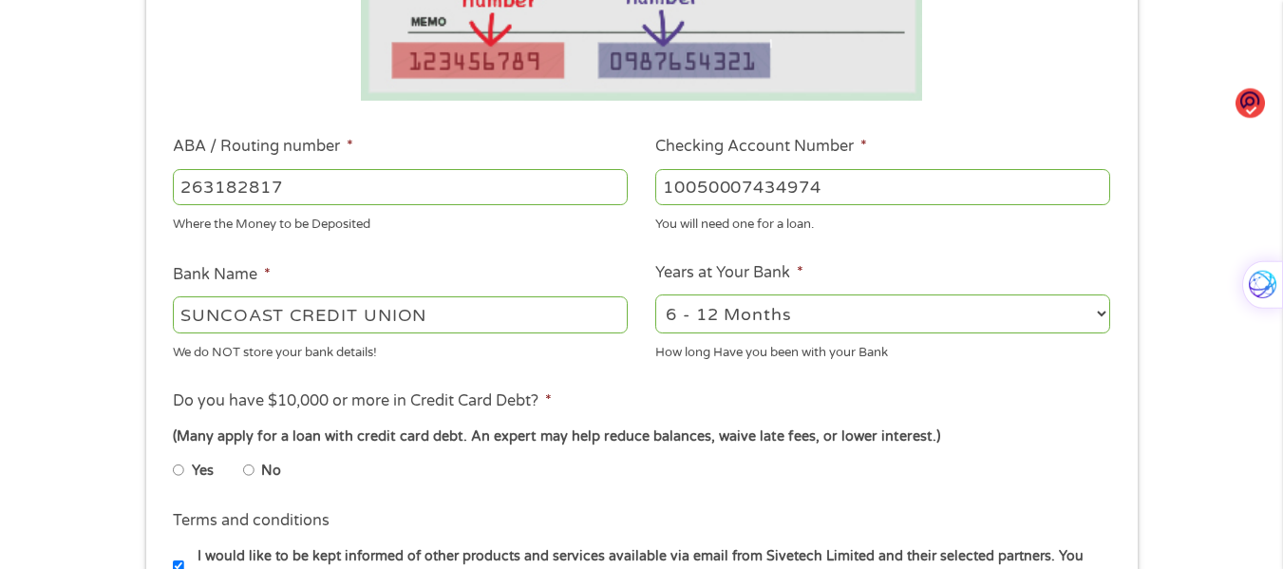
click at [655, 294] on select "2 - 4 Years 6 - 12 Months 1 - 2 Years Over 4 Years" at bounding box center [882, 313] width 455 height 39
click at [715, 382] on ul "Bank Information Where do you want the funds deposited? ABA / Routing number * …" at bounding box center [642, 249] width 964 height 946
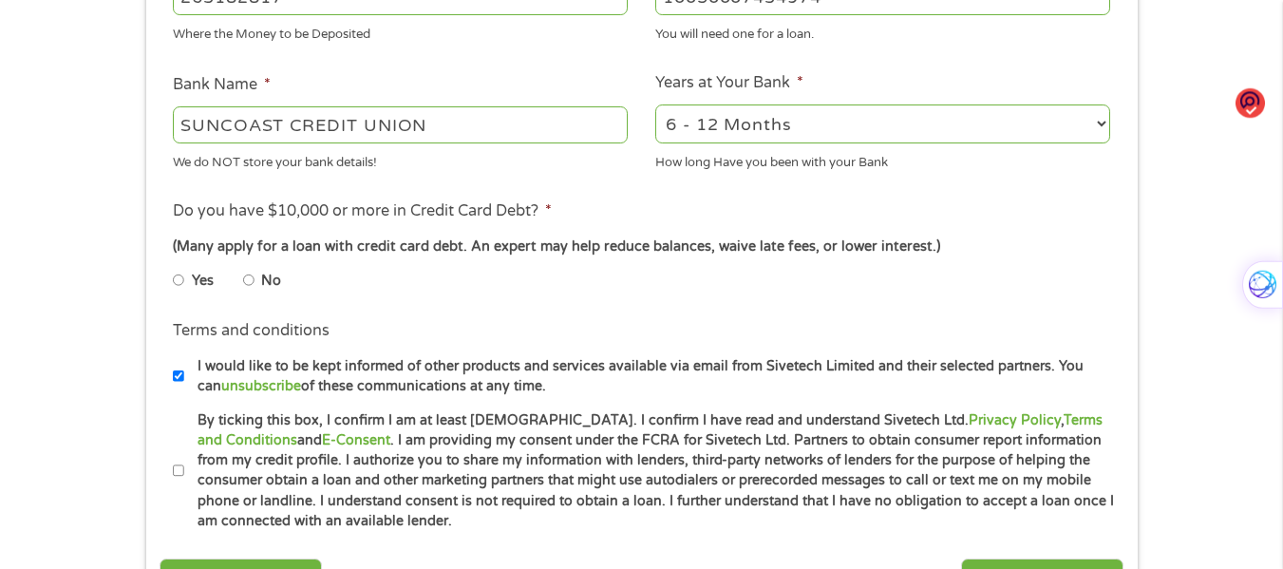
click at [257, 280] on li "No" at bounding box center [277, 280] width 68 height 37
click at [249, 285] on input "No" at bounding box center [248, 280] width 11 height 30
radio input "true"
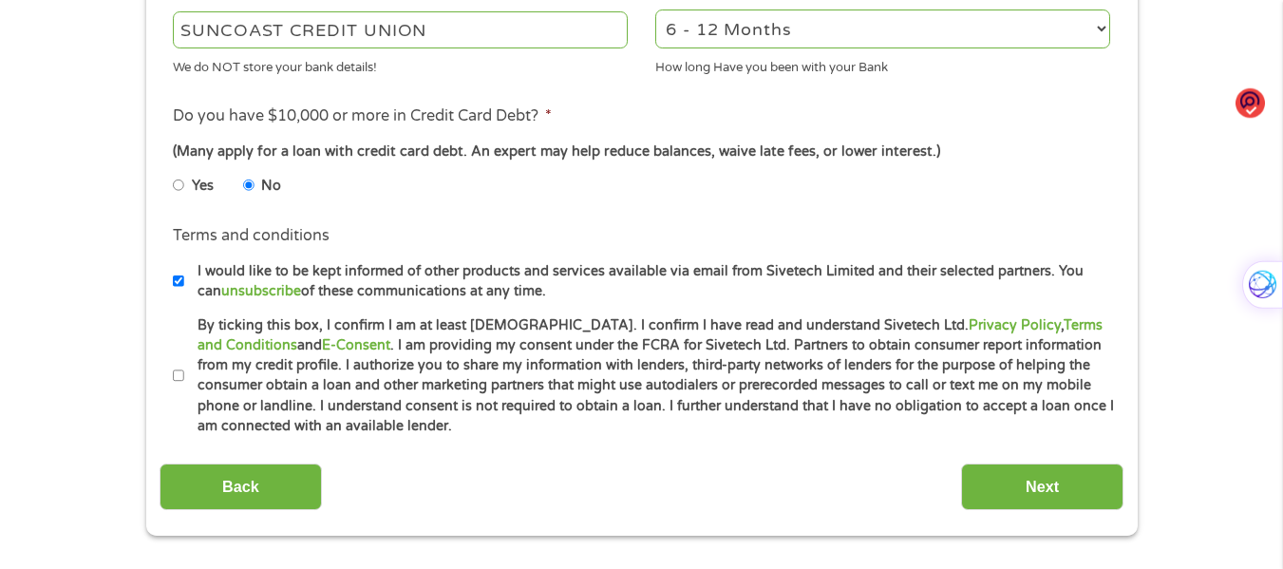
click at [179, 380] on input "By ticking this box, I confirm I am at least [DEMOGRAPHIC_DATA]. I confirm I ha…" at bounding box center [178, 376] width 11 height 30
checkbox input "true"
click at [1046, 496] on input "Next" at bounding box center [1042, 486] width 162 height 47
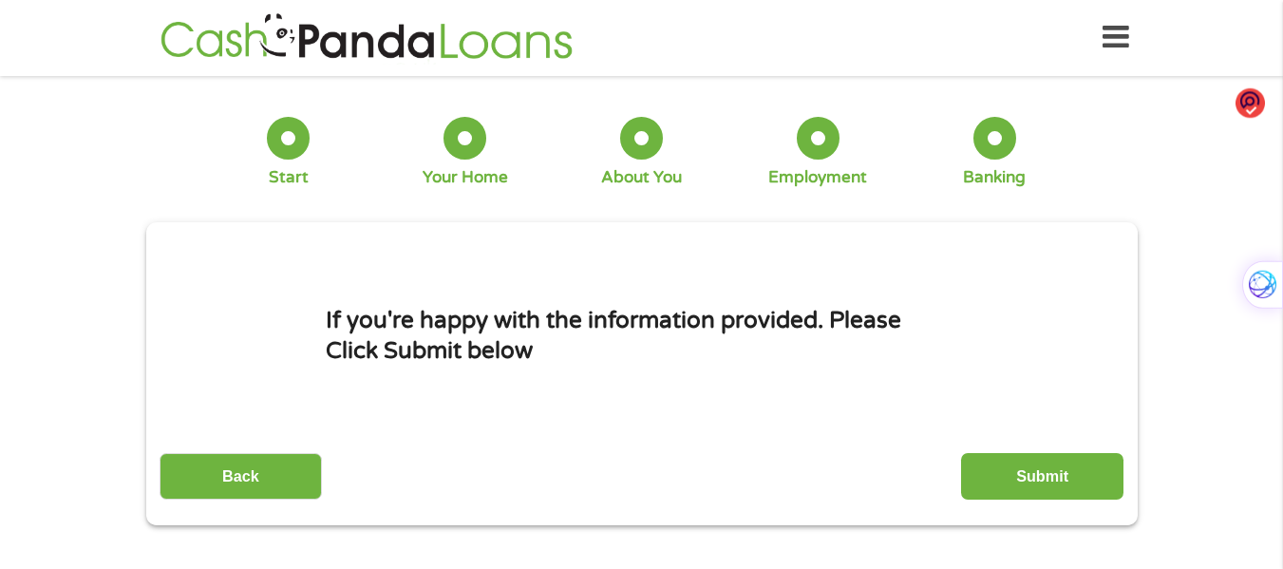
scroll to position [0, 0]
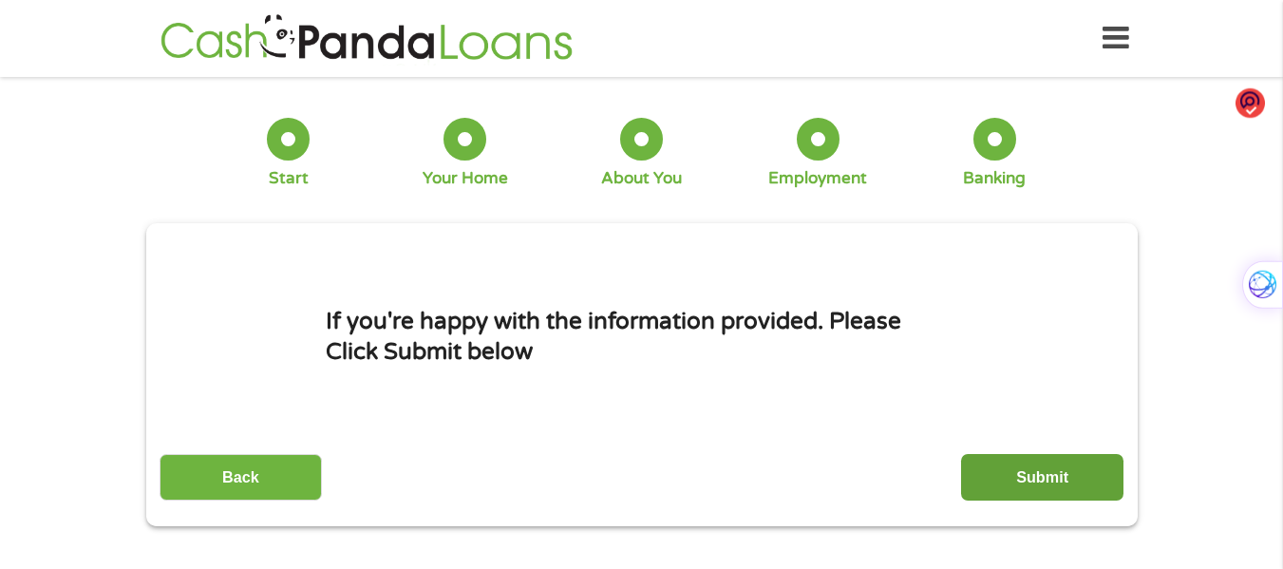
click at [1036, 479] on input "Submit" at bounding box center [1042, 477] width 162 height 47
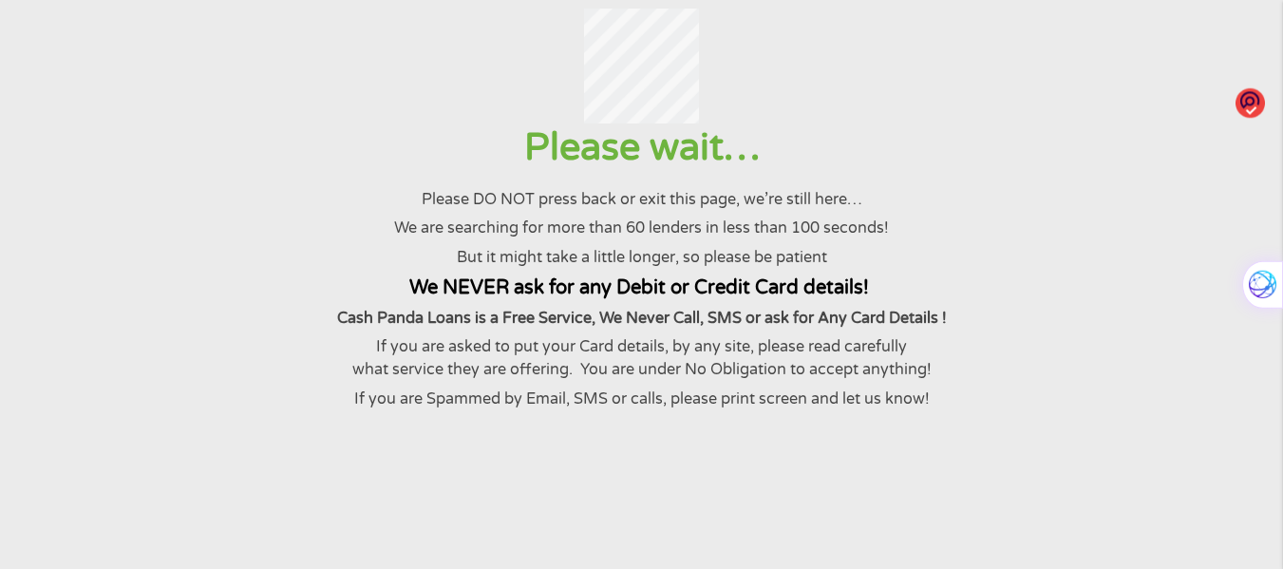
scroll to position [95, 0]
